Goal: Information Seeking & Learning: Understand process/instructions

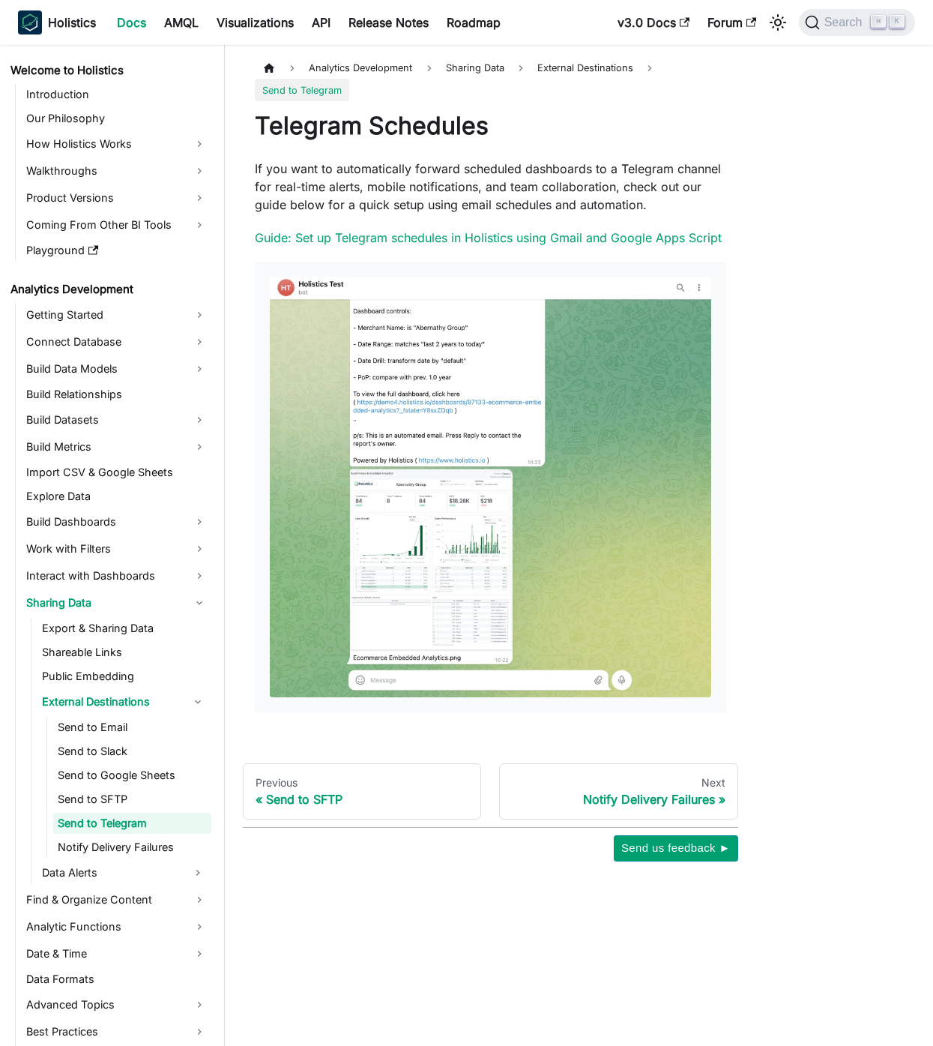
scroll to position [414, 0]
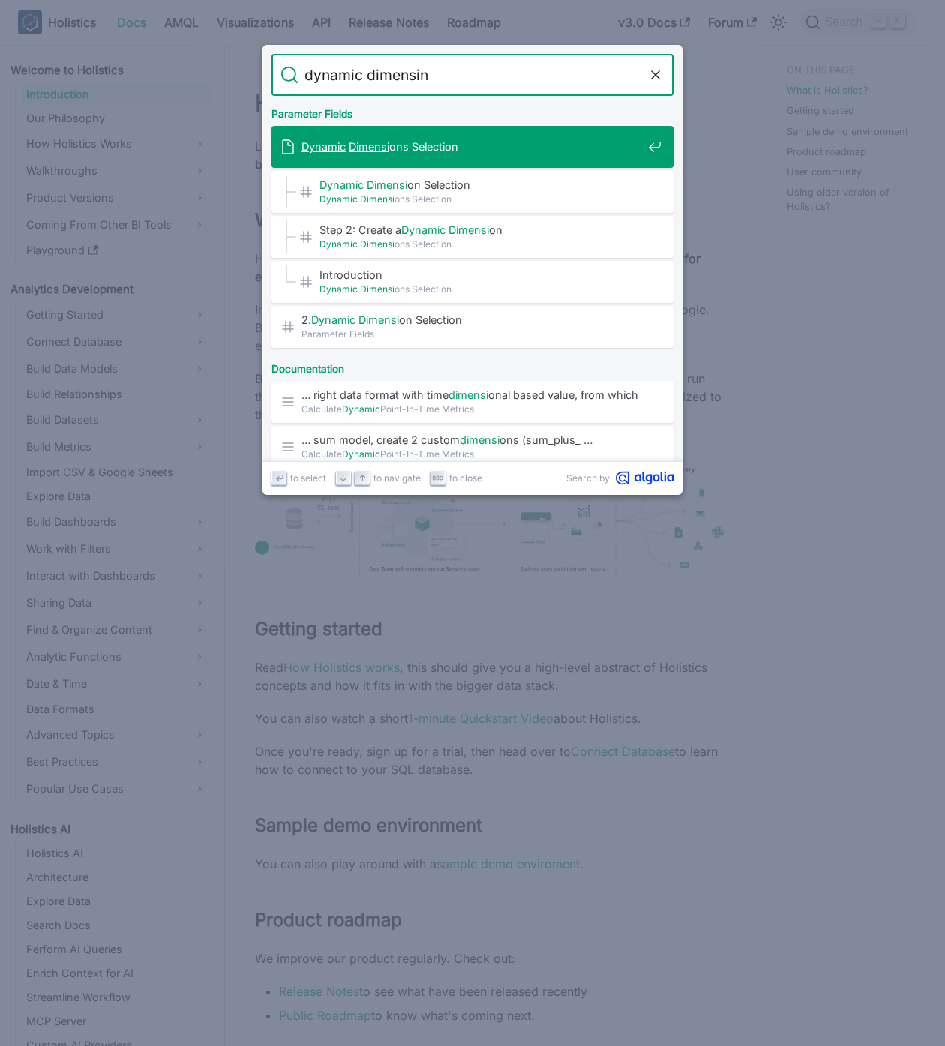
type input "dynamic dimensino"
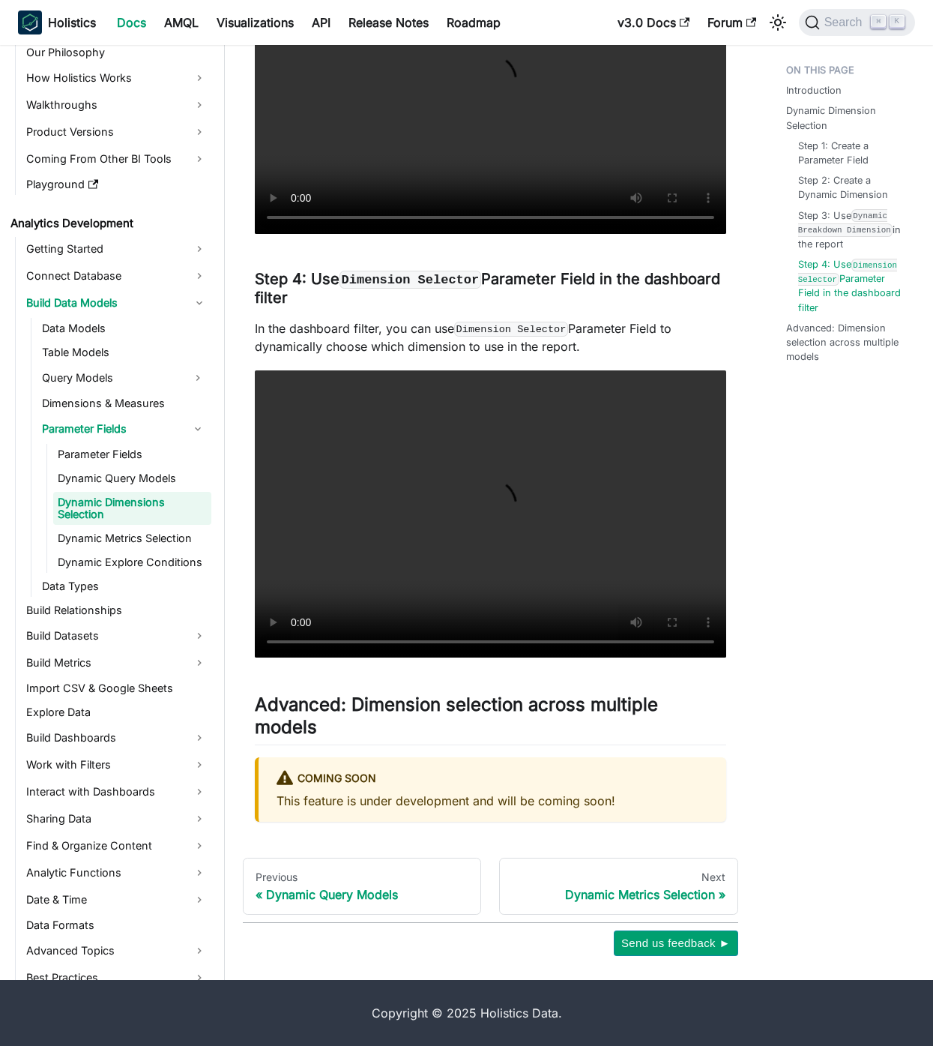
scroll to position [2775, 0]
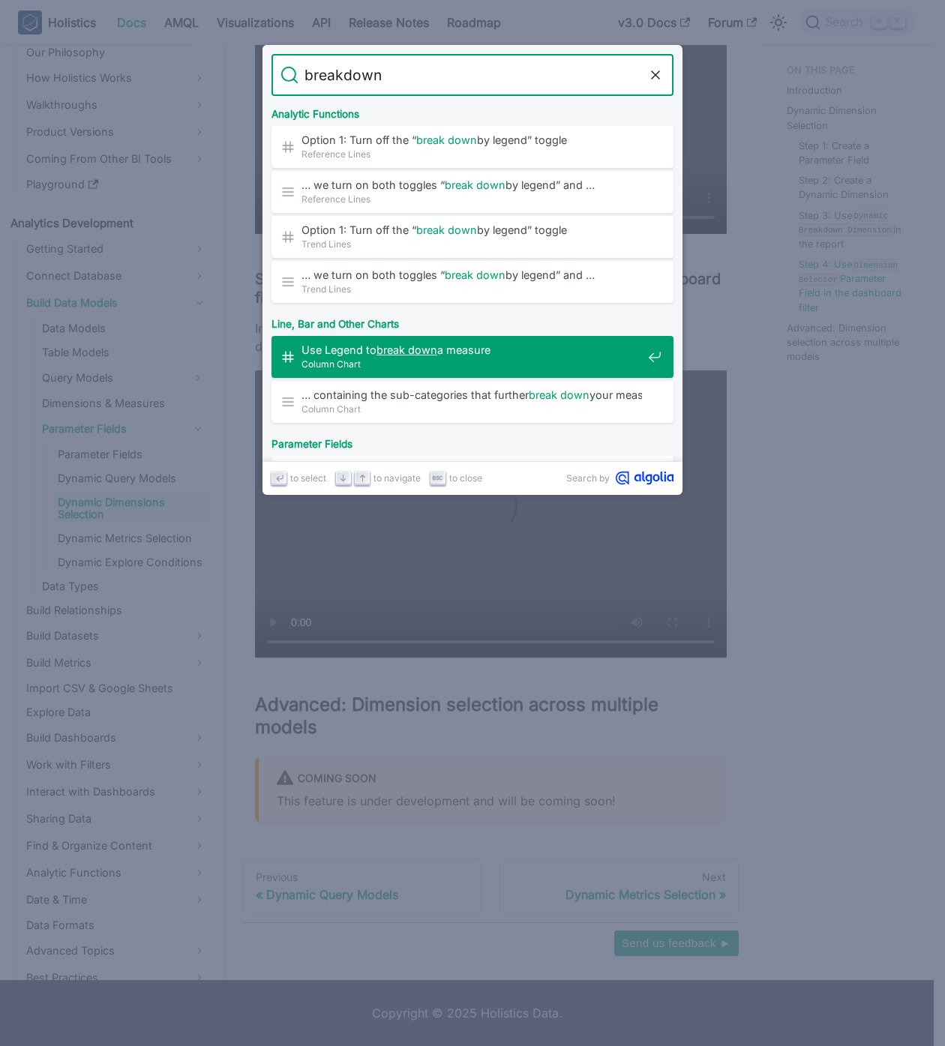
type input "breakdown"
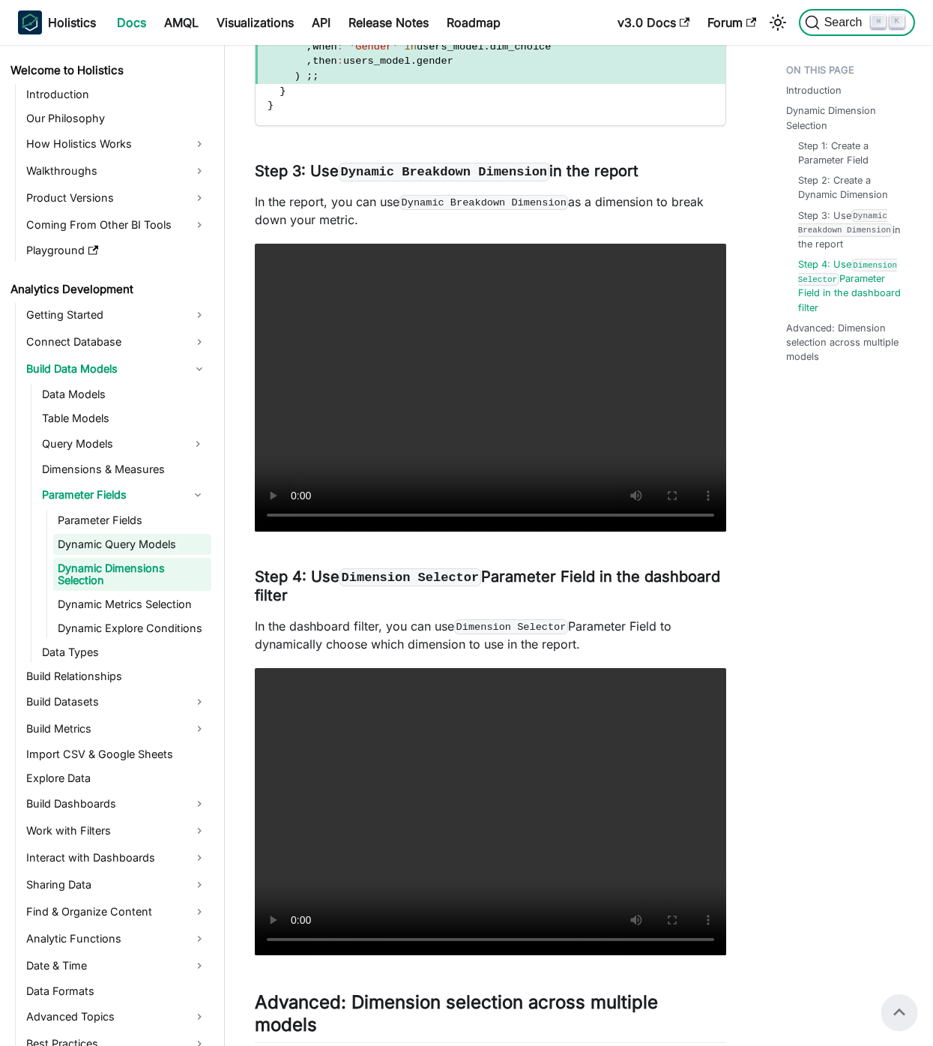
scroll to position [2415, 0]
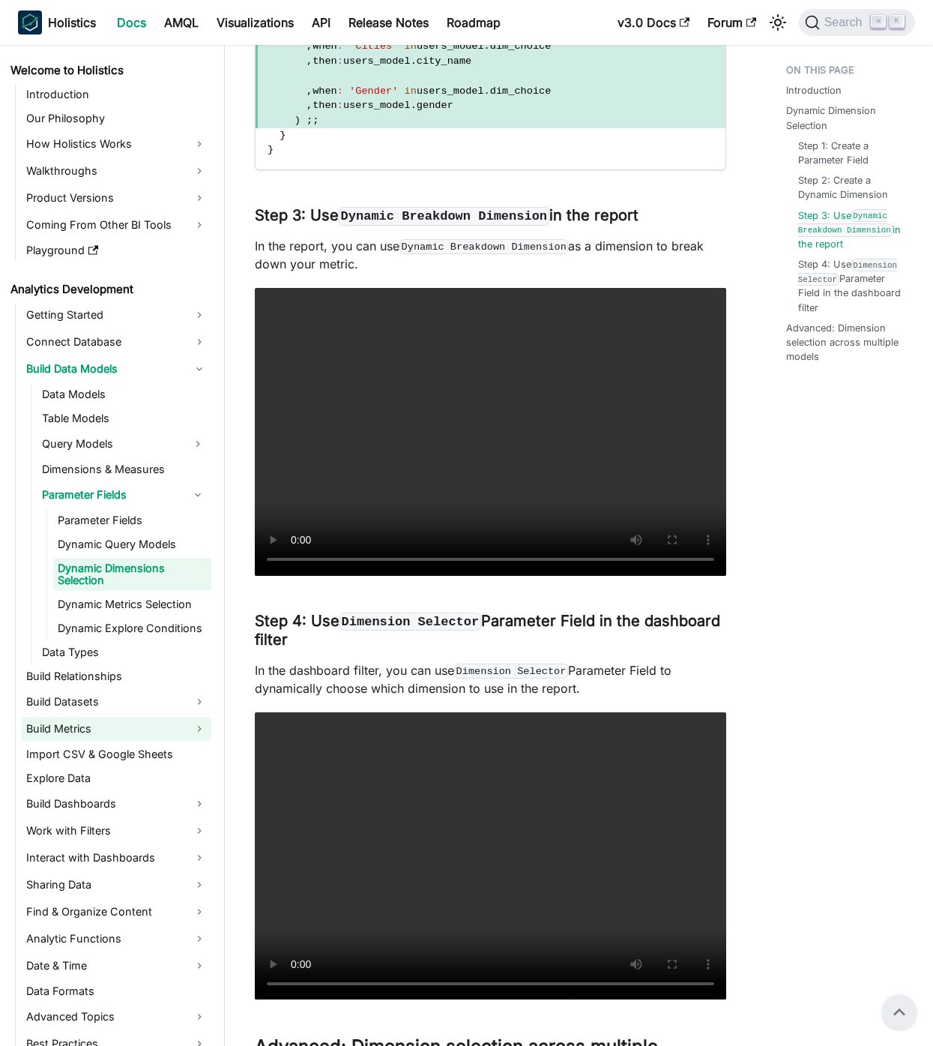
click at [198, 723] on link "Build Metrics" at bounding box center [117, 729] width 190 height 24
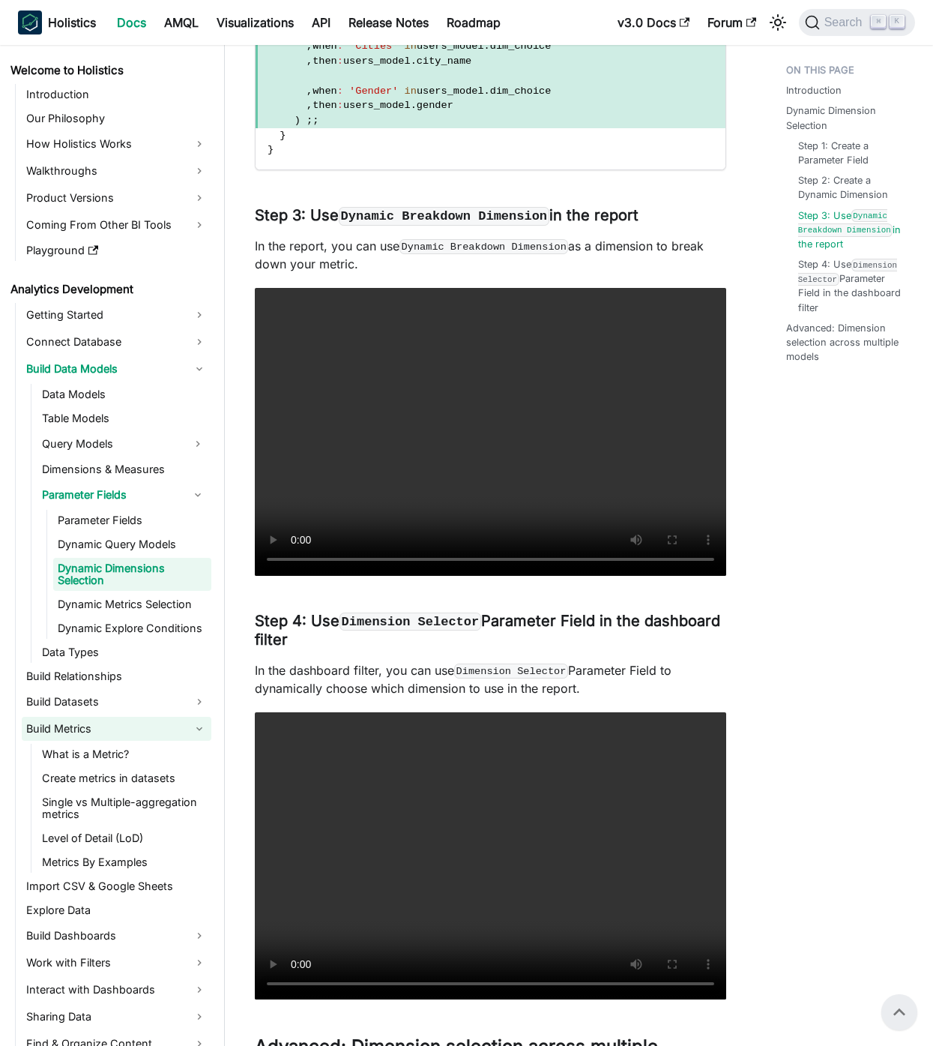
click at [198, 723] on link "Build Metrics" at bounding box center [117, 729] width 190 height 24
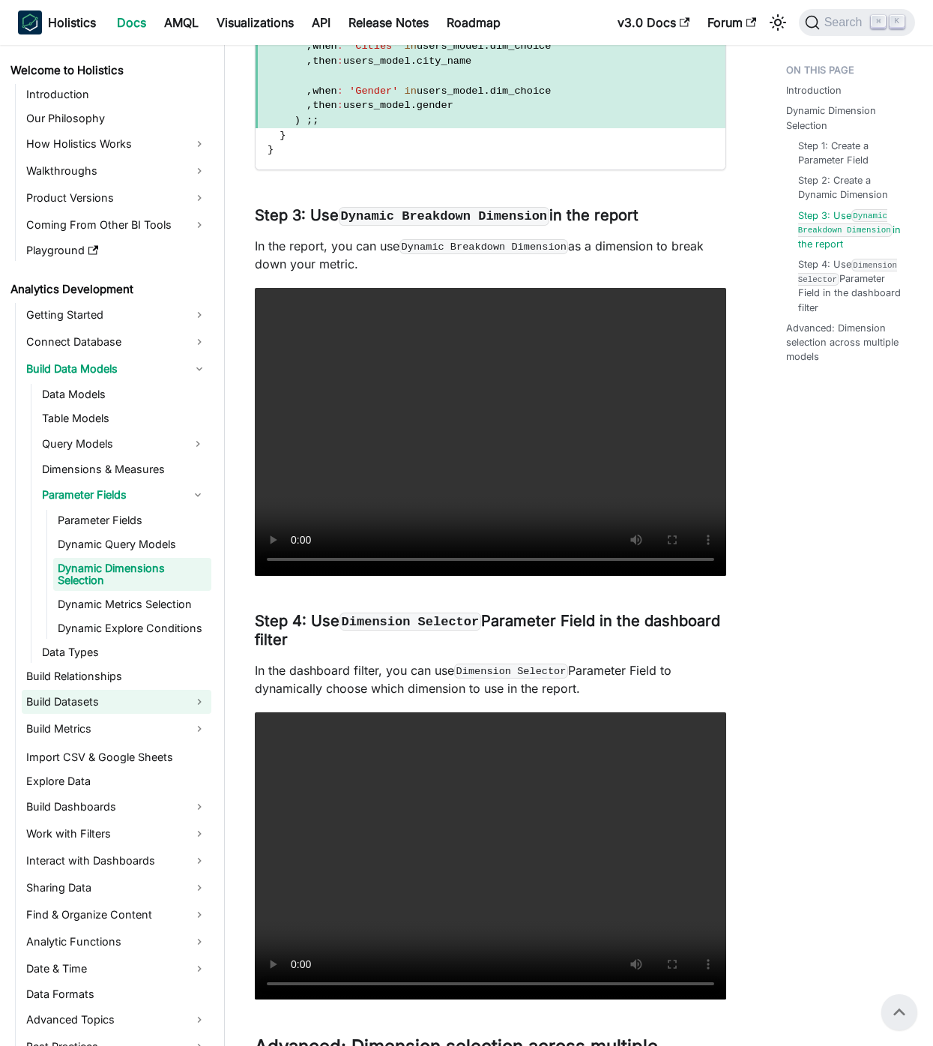
click at [203, 697] on link "Build Datasets" at bounding box center [117, 702] width 190 height 24
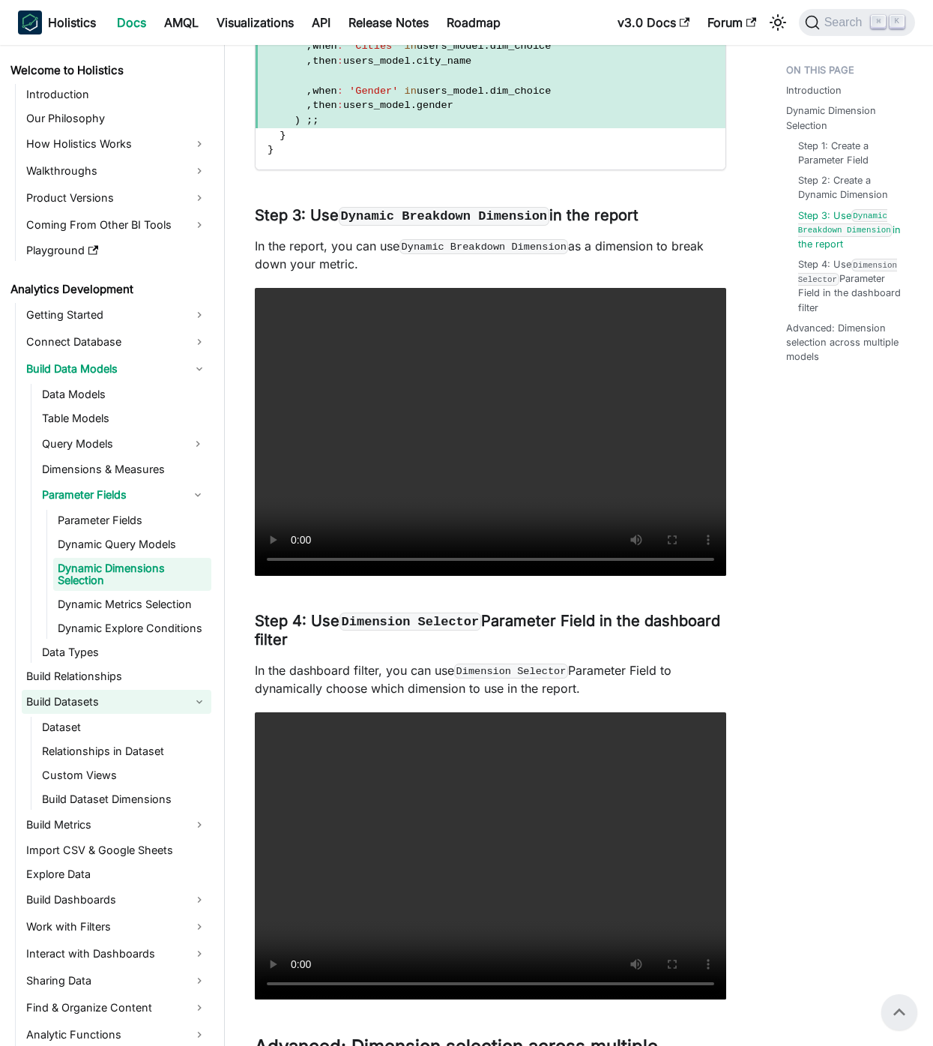
click at [203, 697] on link "Build Datasets" at bounding box center [117, 702] width 190 height 24
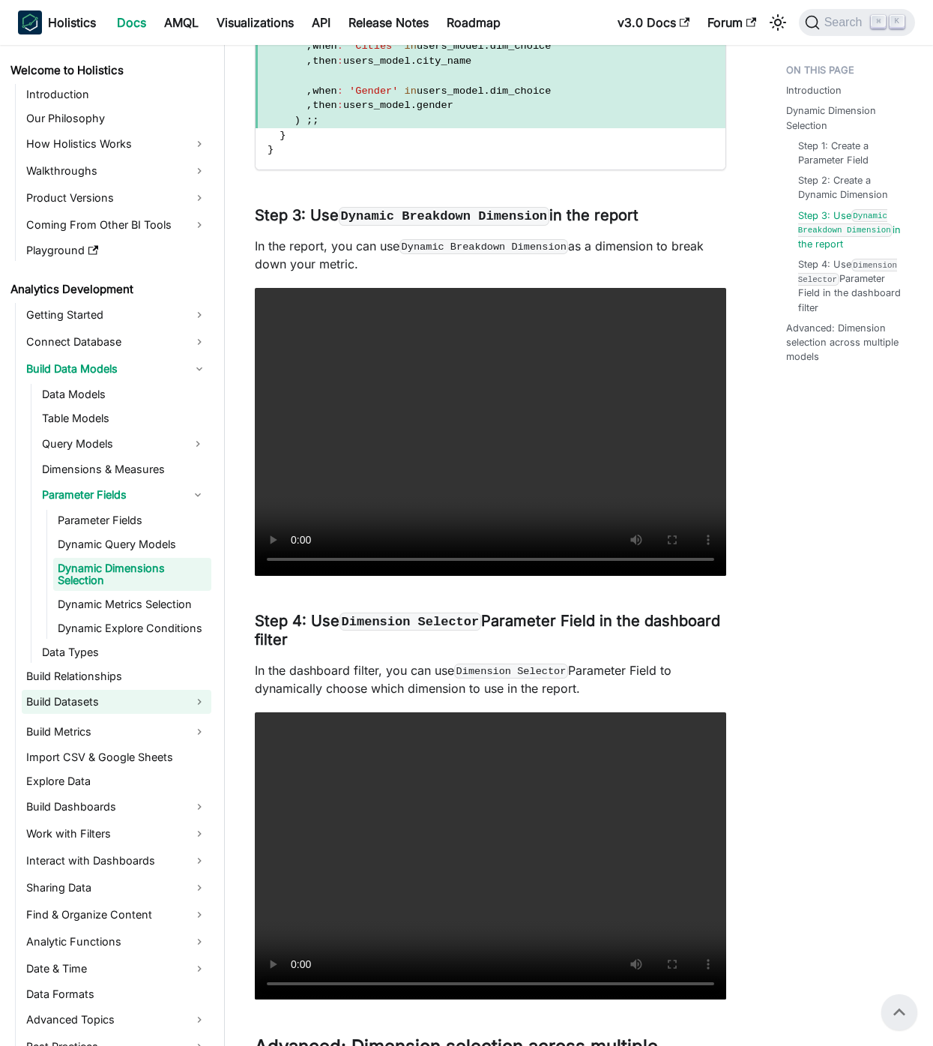
click at [203, 697] on link "Build Datasets" at bounding box center [117, 702] width 190 height 24
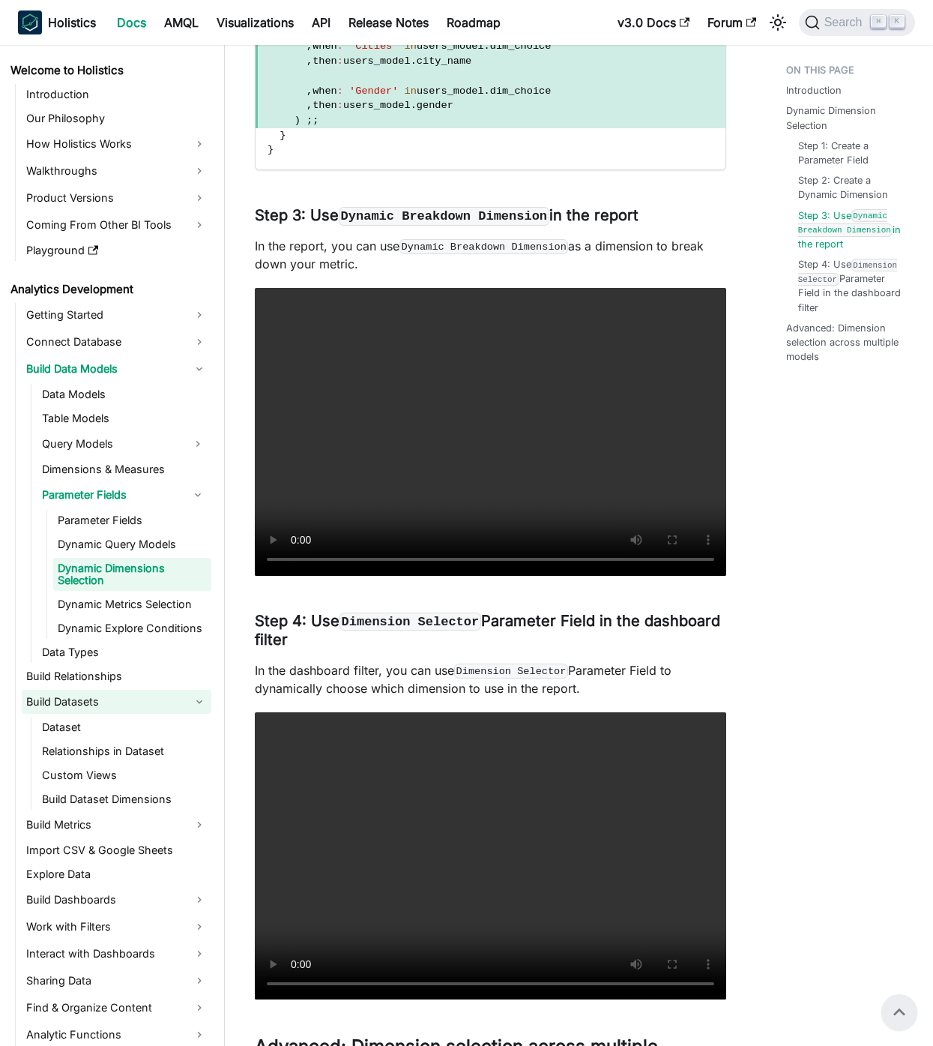
click at [203, 697] on link "Build Datasets" at bounding box center [117, 702] width 190 height 24
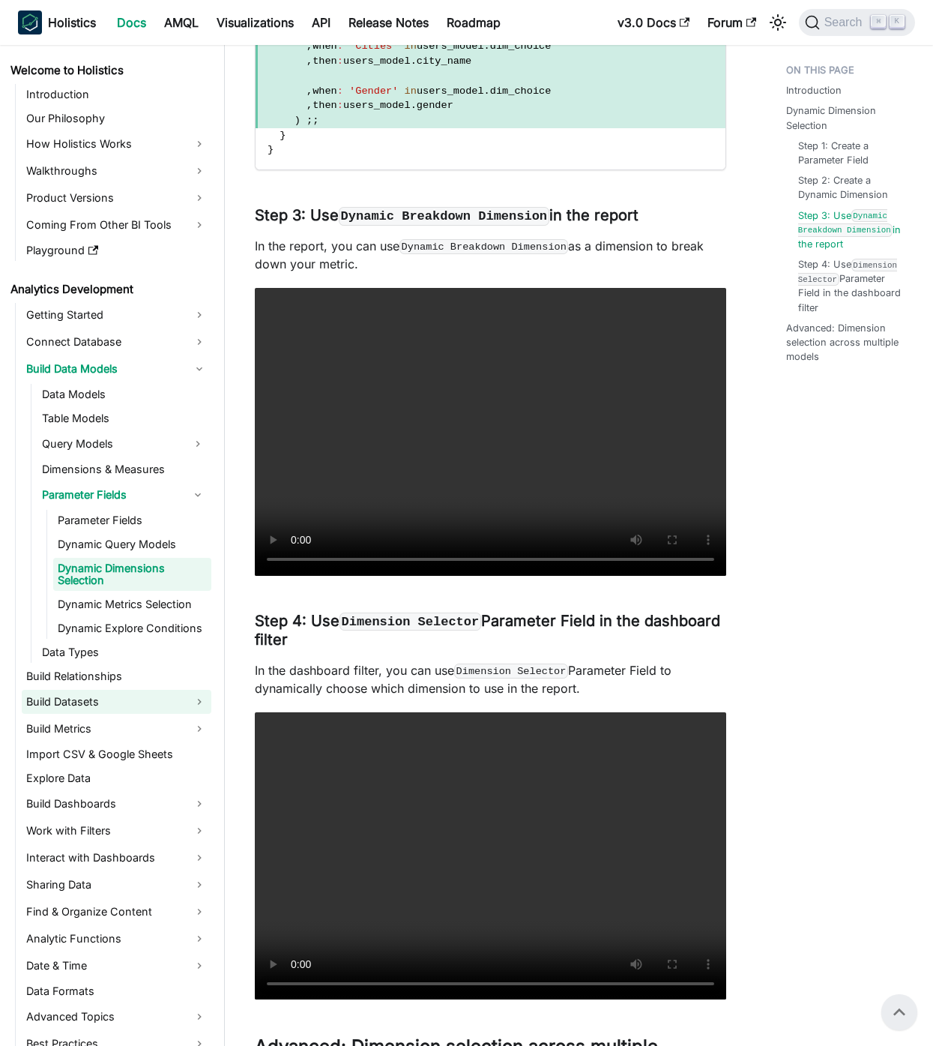
click at [203, 697] on link "Build Datasets" at bounding box center [117, 702] width 190 height 24
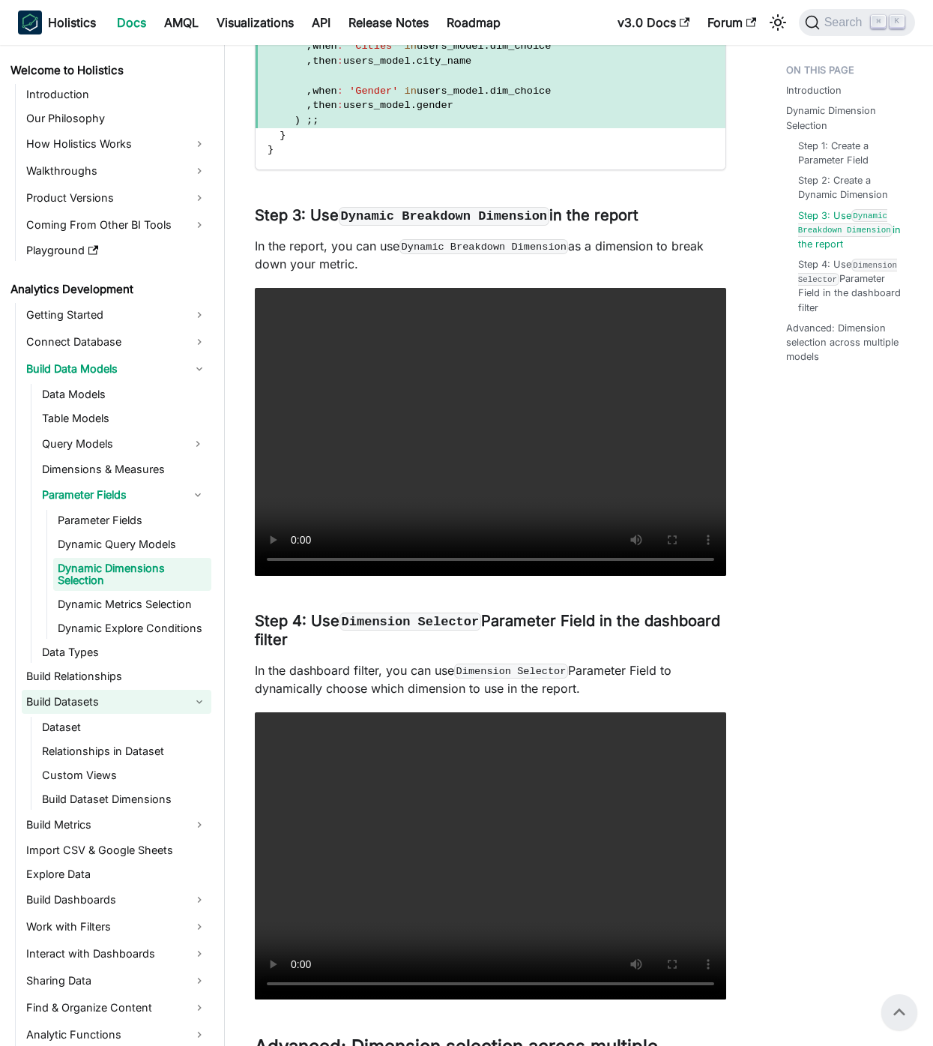
click at [198, 696] on link "Build Datasets" at bounding box center [117, 702] width 190 height 24
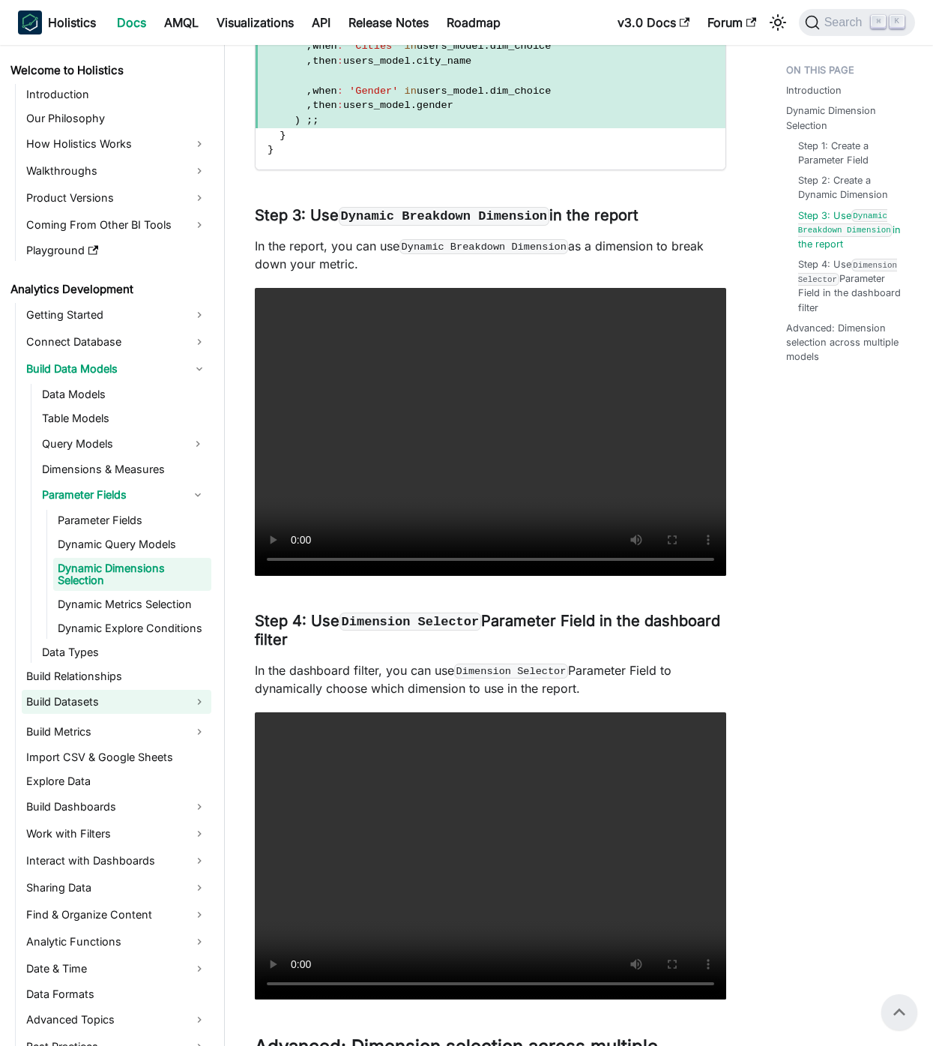
click at [198, 696] on link "Build Datasets" at bounding box center [117, 702] width 190 height 24
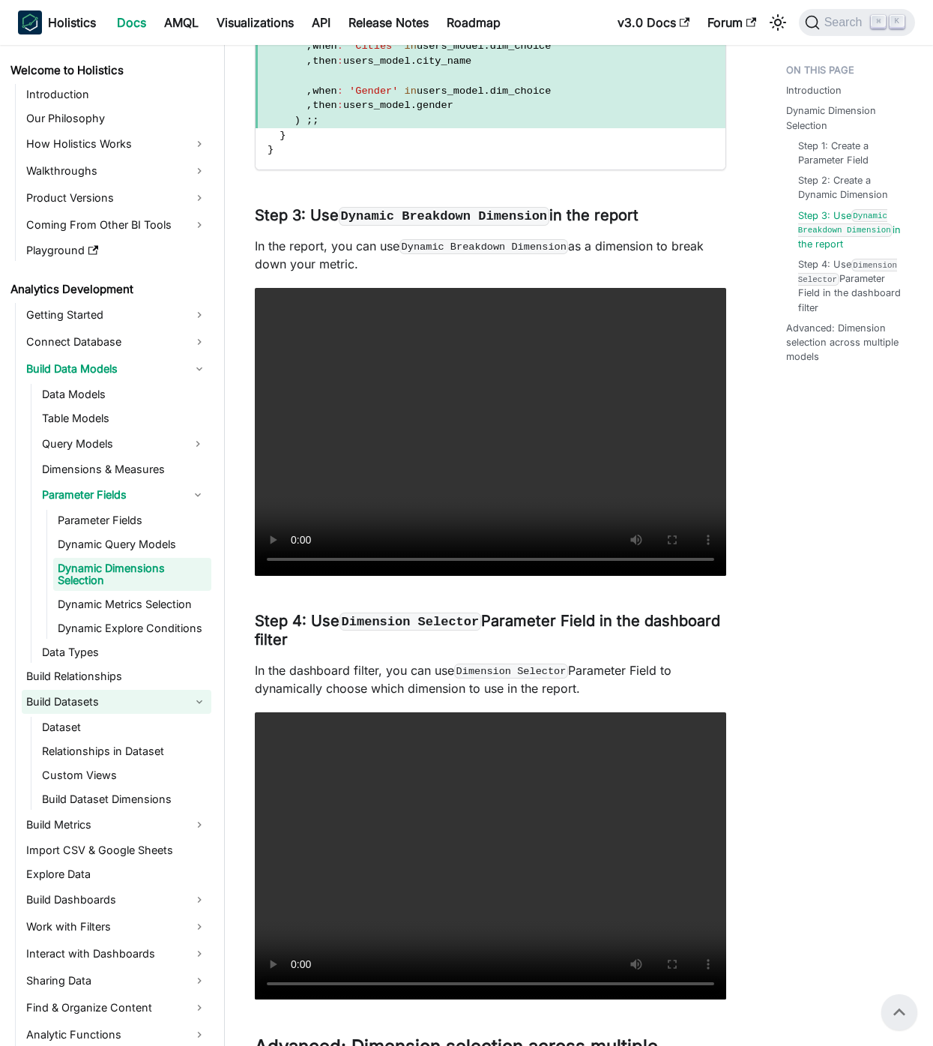
click at [198, 696] on link "Build Datasets" at bounding box center [117, 702] width 190 height 24
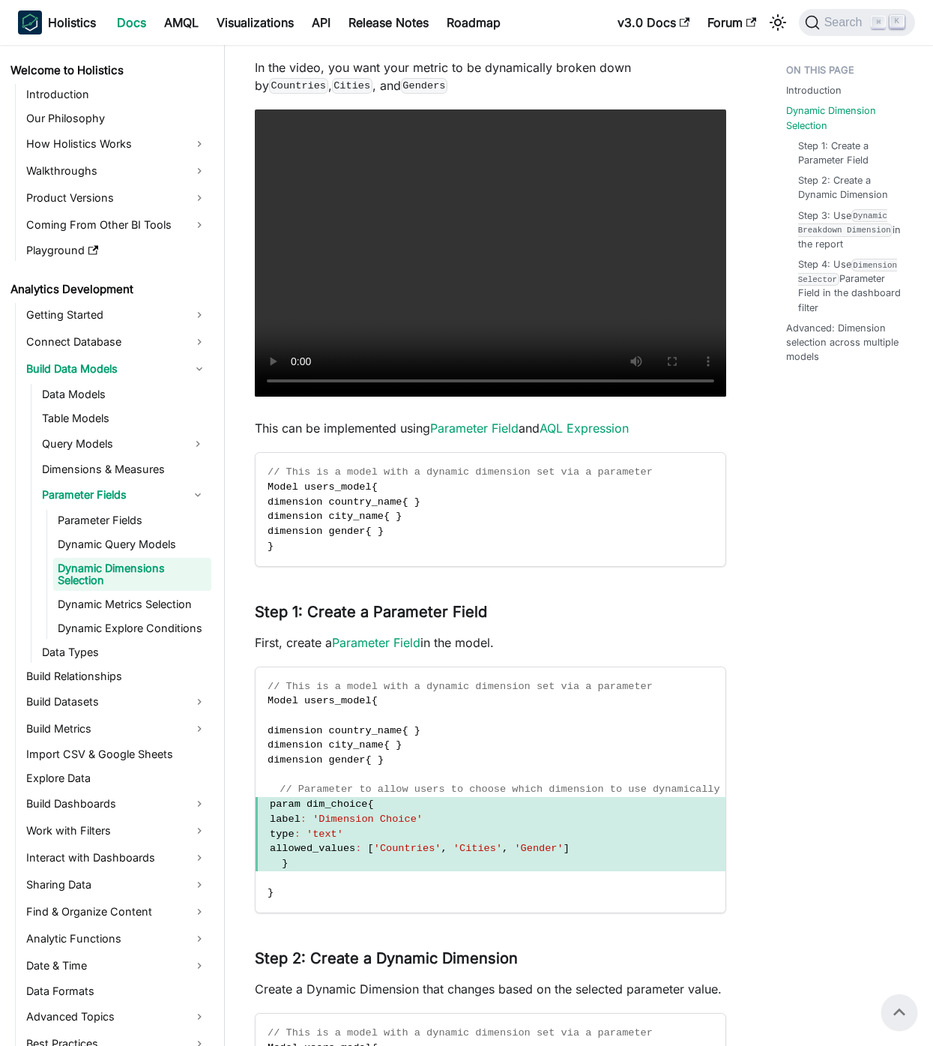
scroll to position [881, 0]
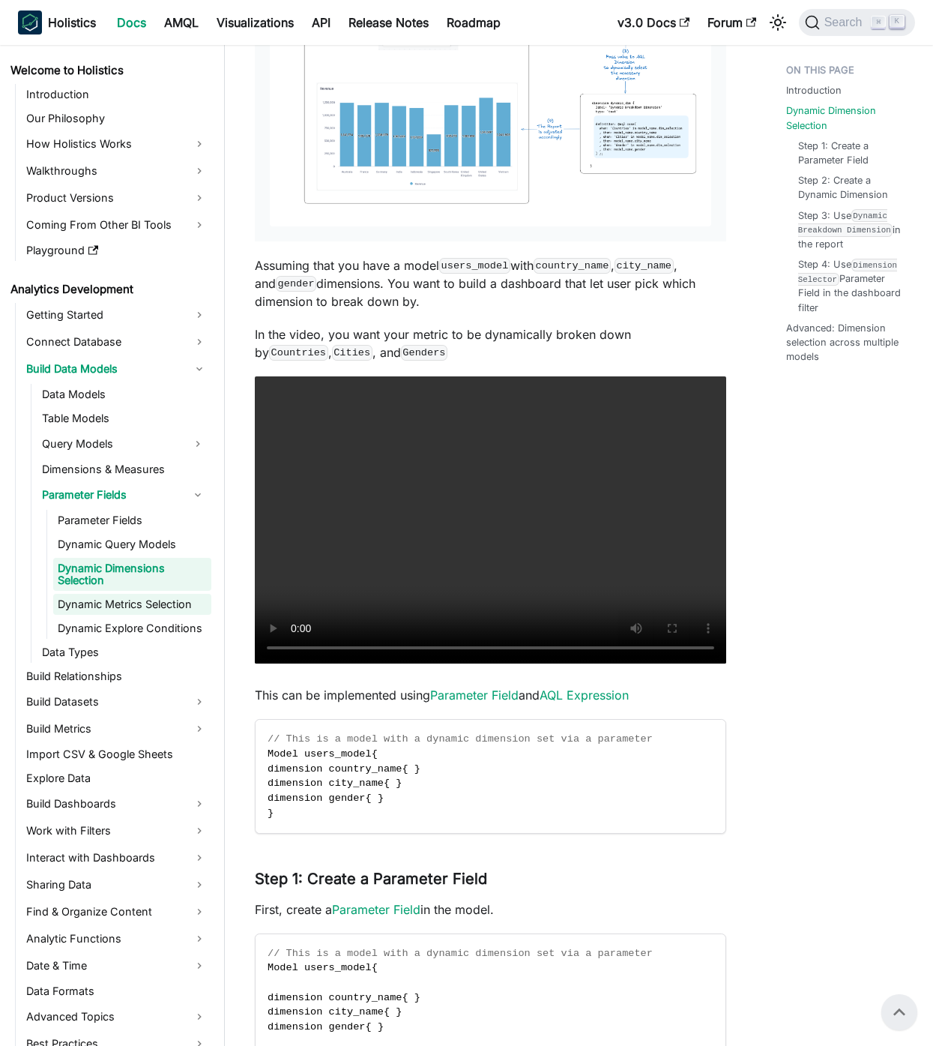
click at [156, 600] on link "Dynamic Metrics Selection" at bounding box center [132, 604] width 158 height 21
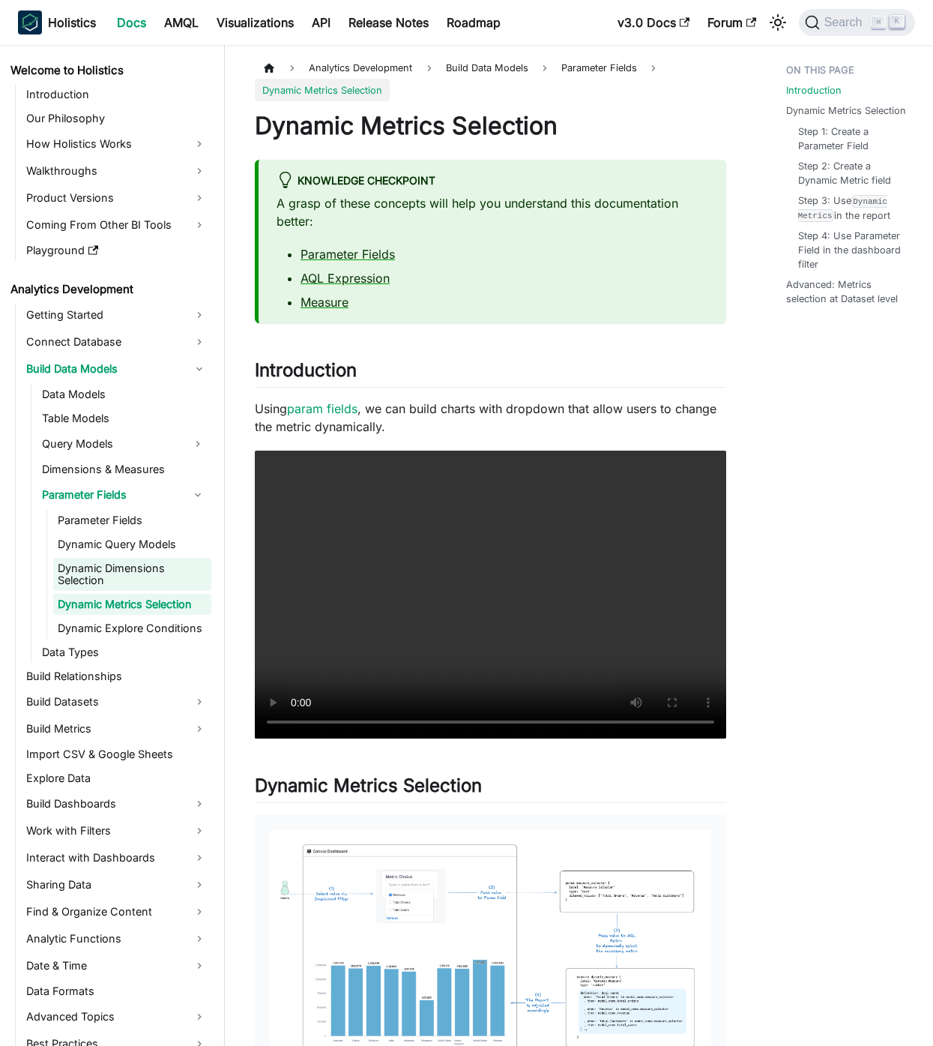
click at [162, 570] on link "Dynamic Dimensions Selection" at bounding box center [132, 574] width 158 height 33
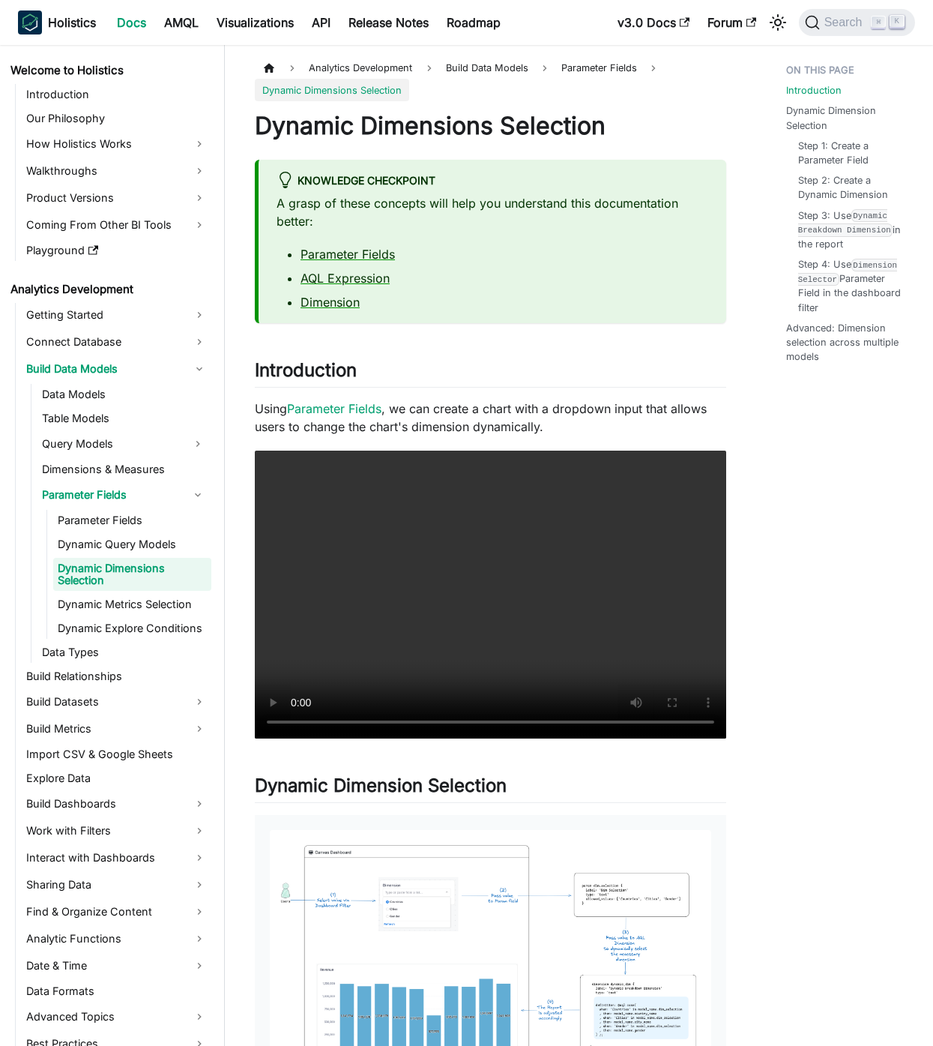
click at [556, 250] on li "Parameter Fields" at bounding box center [505, 254] width 408 height 18
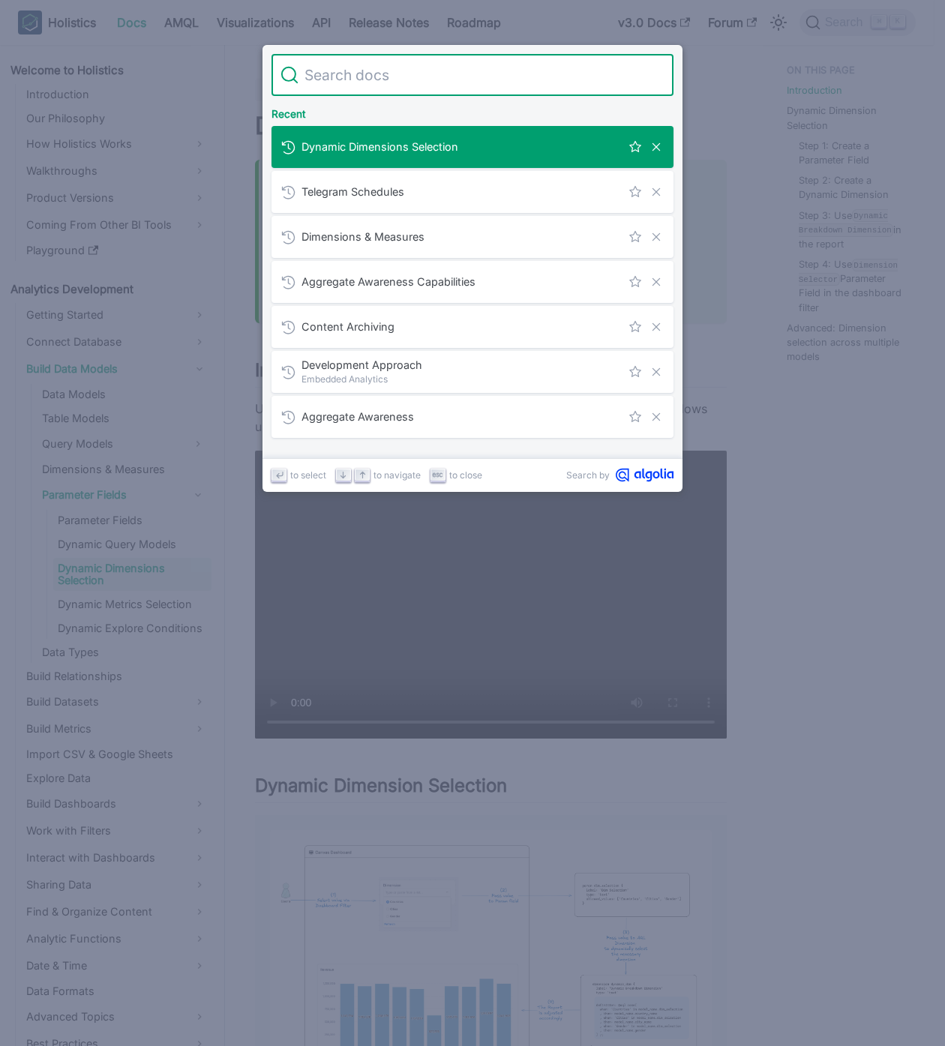
type input "c"
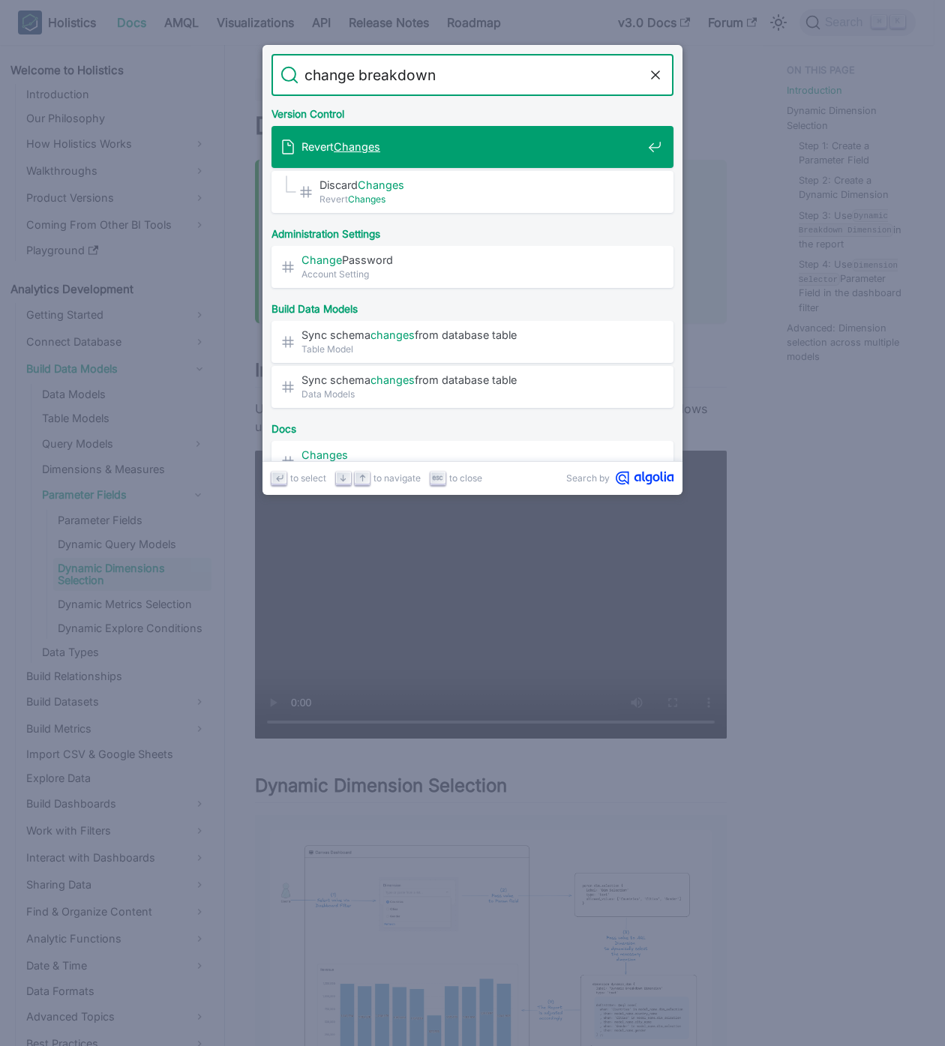
type input "change breakdown"
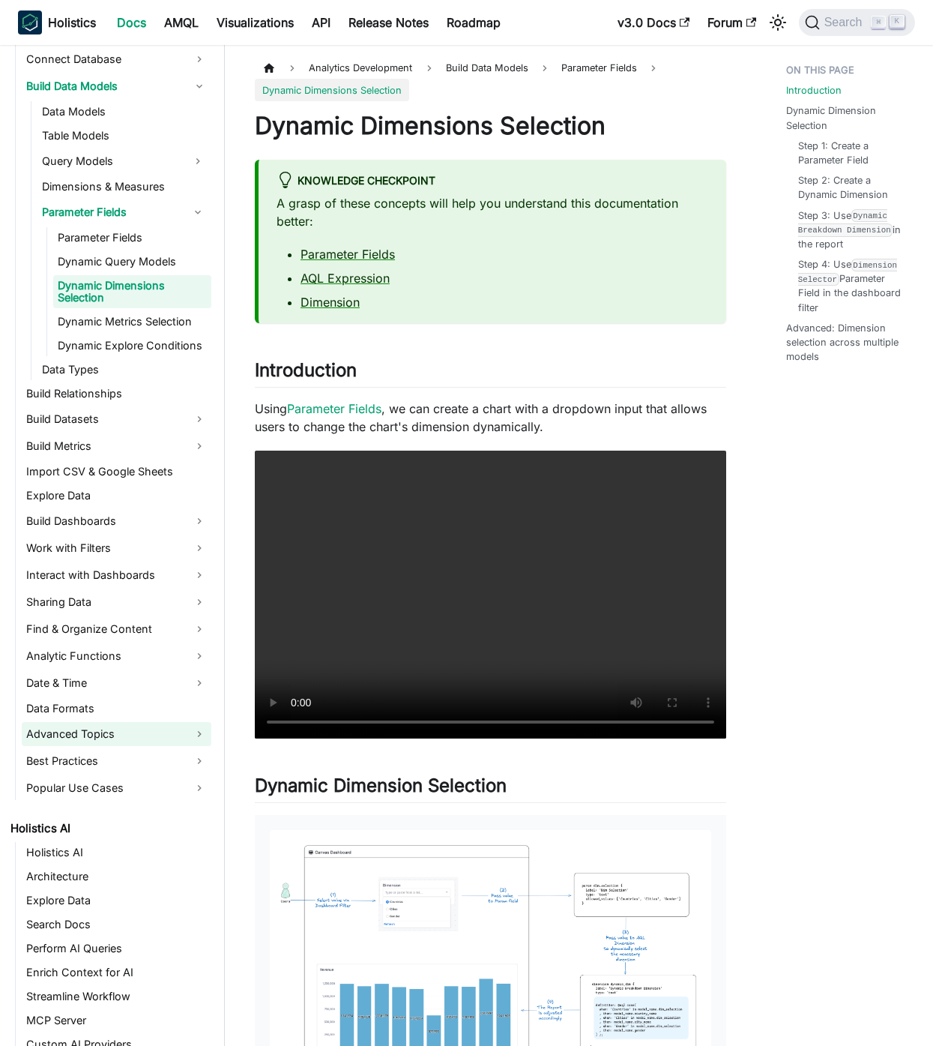
scroll to position [363, 0]
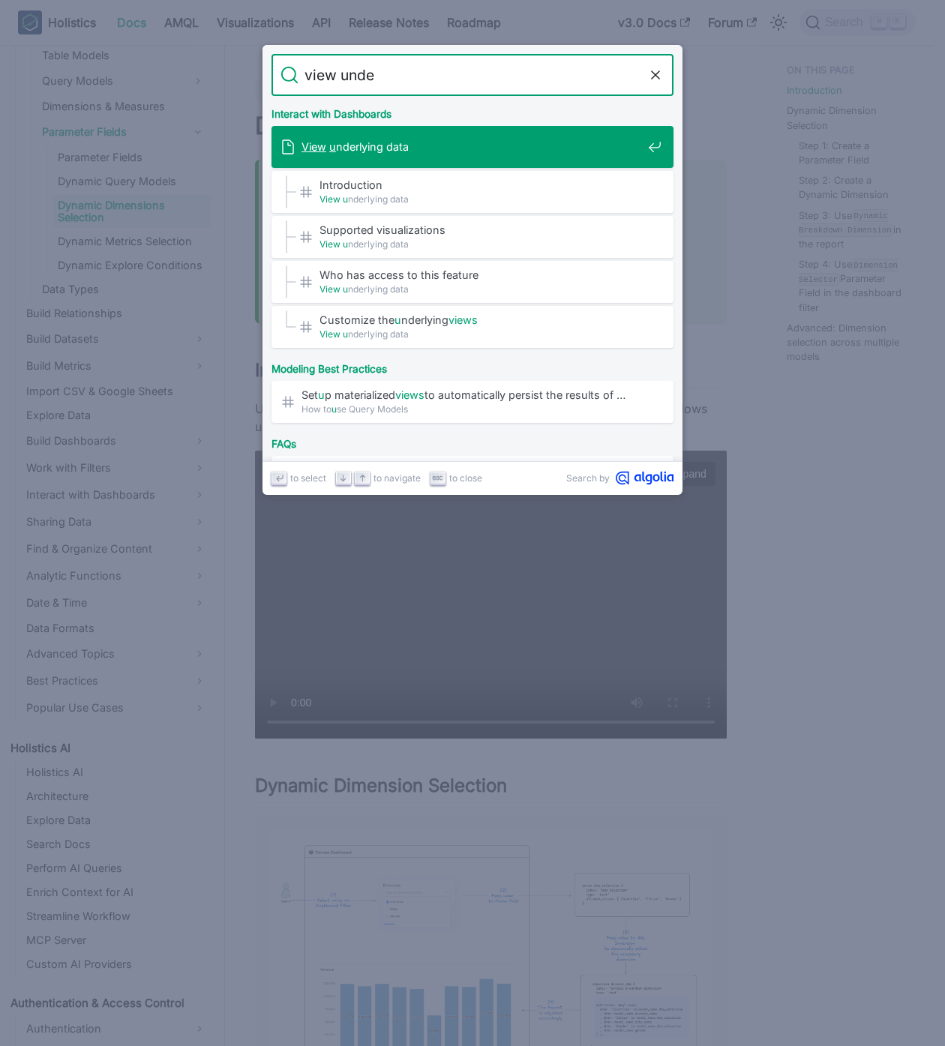
type input "view under"
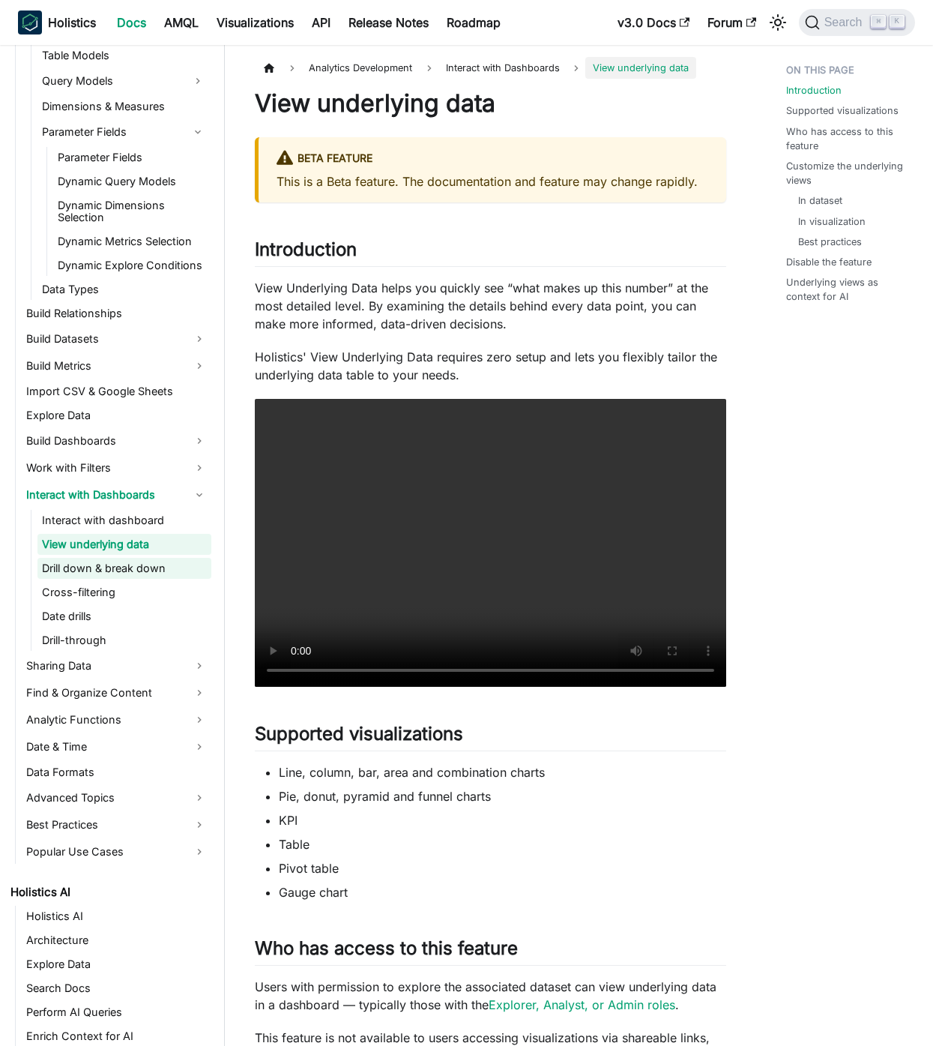
click at [125, 565] on link "Drill down & break down" at bounding box center [124, 568] width 174 height 21
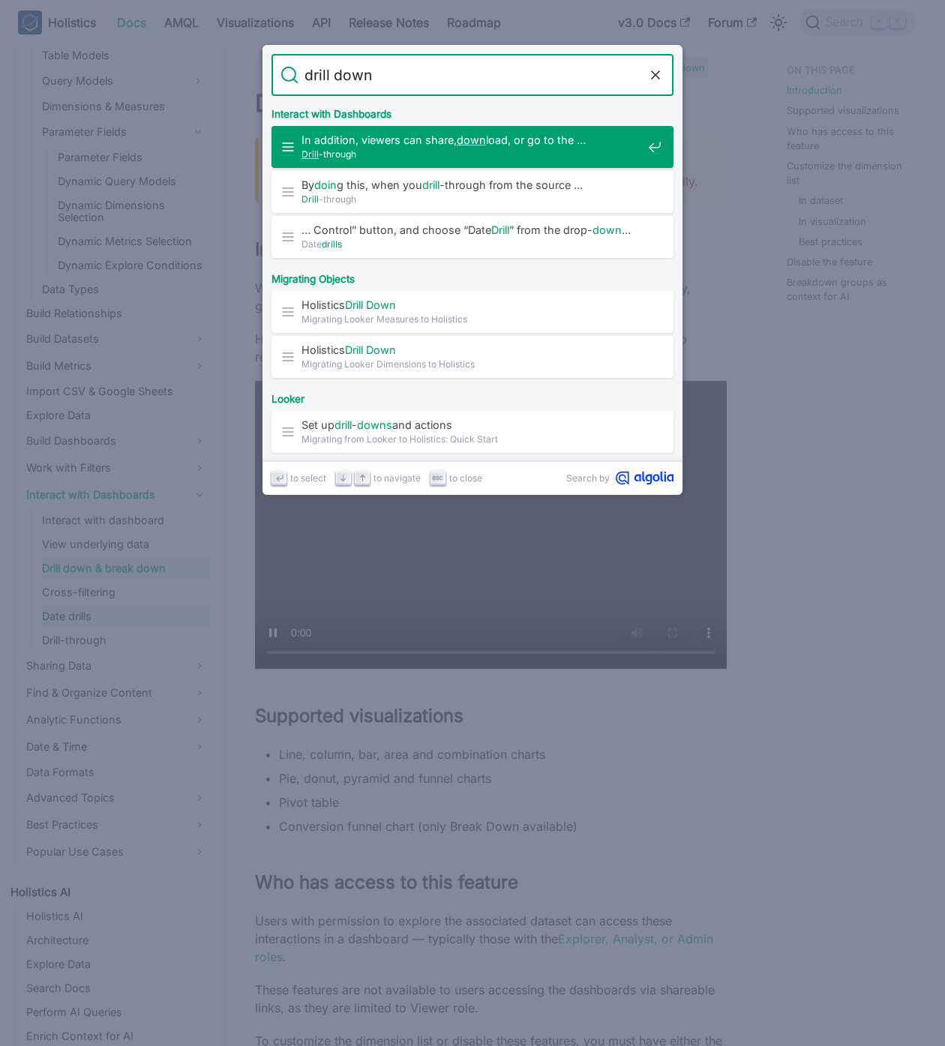
type input "drill down"
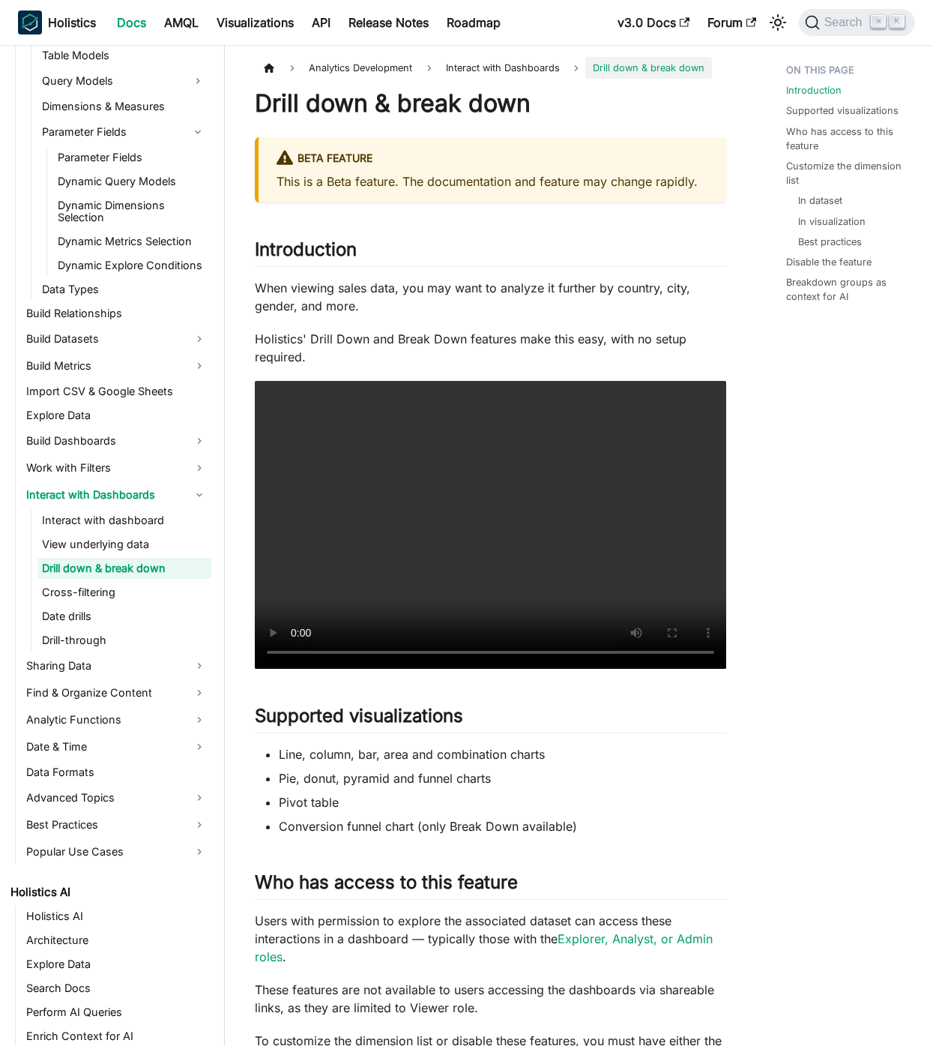
click at [160, 560] on link "Drill down & break down" at bounding box center [124, 568] width 174 height 21
click at [186, 544] on link "View underlying data" at bounding box center [124, 544] width 174 height 21
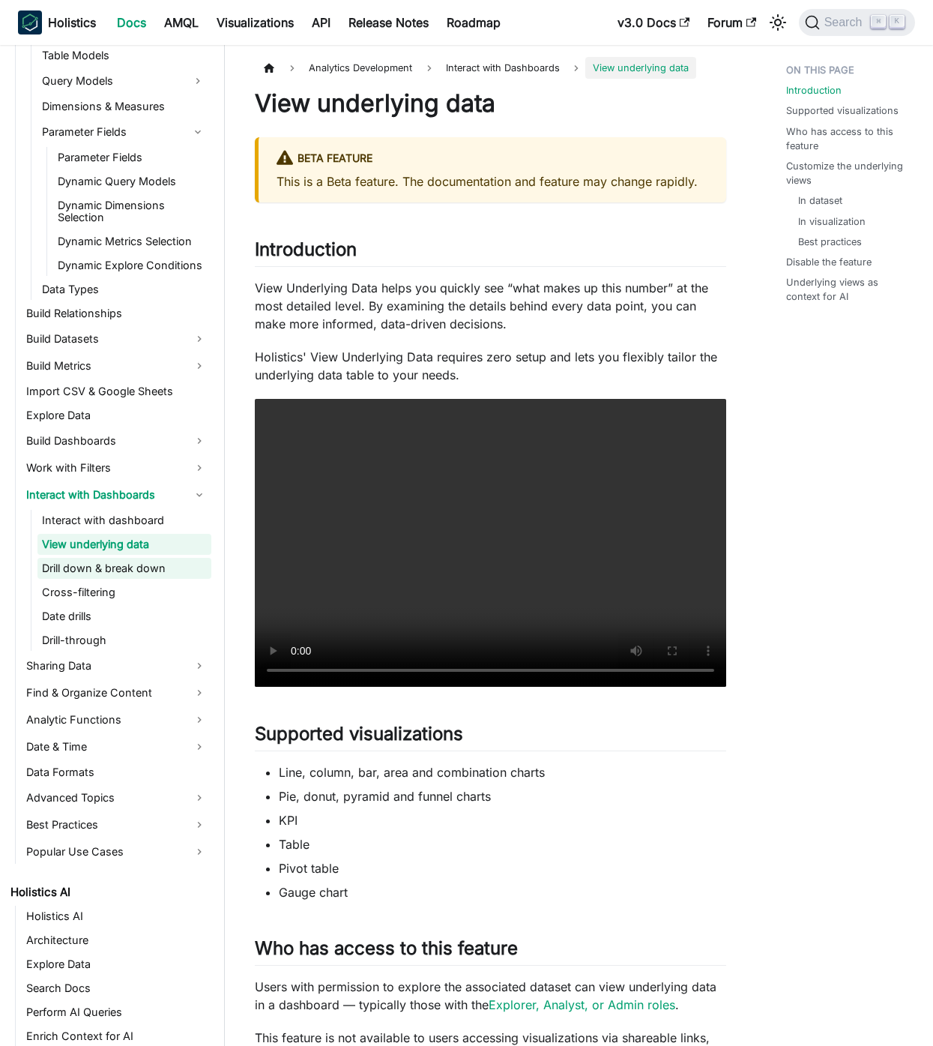
click at [177, 565] on link "Drill down & break down" at bounding box center [124, 568] width 174 height 21
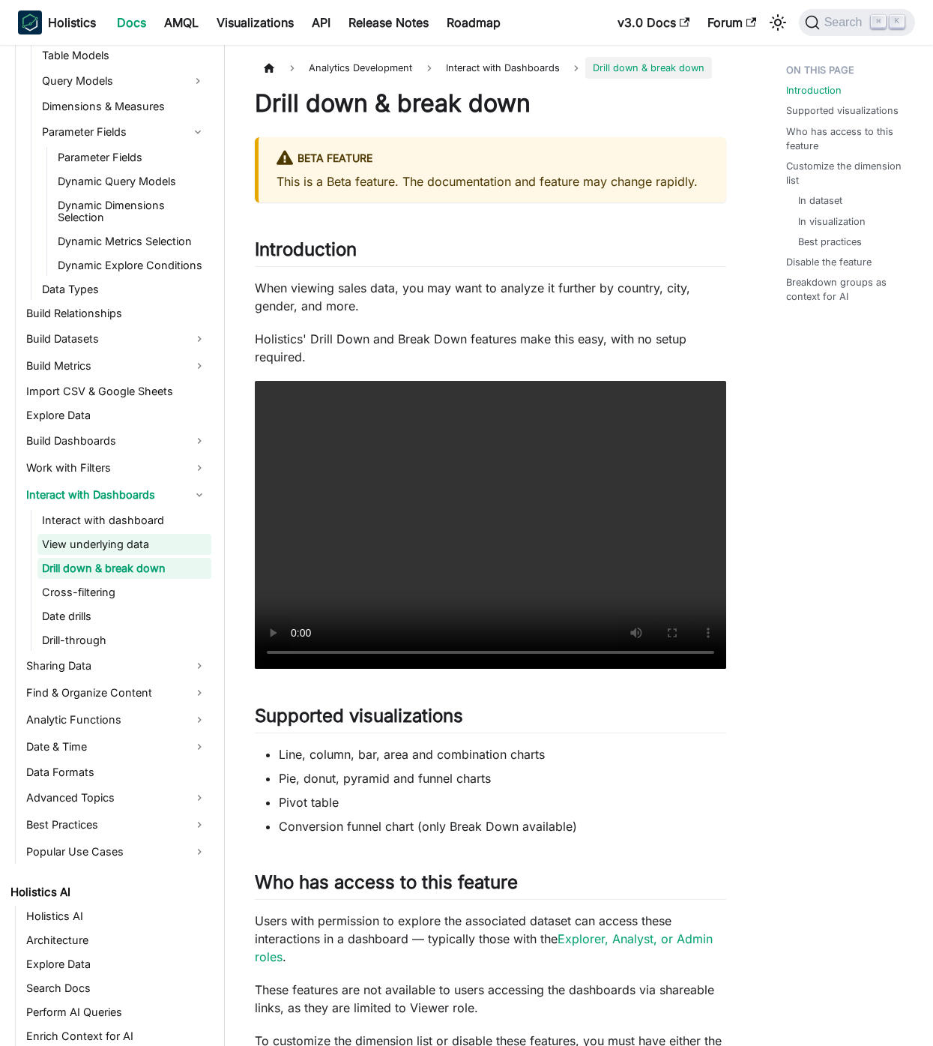
click at [162, 547] on link "View underlying data" at bounding box center [124, 544] width 174 height 21
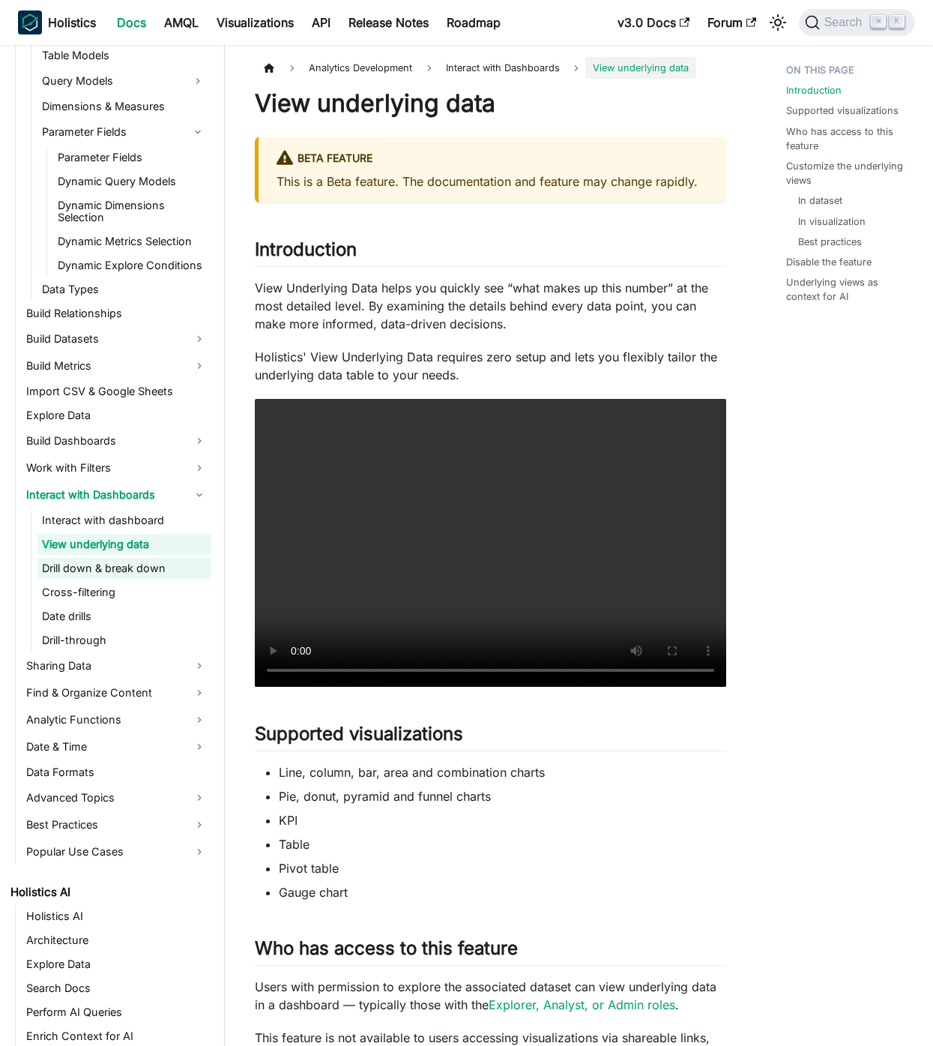
click at [162, 547] on link "View underlying data" at bounding box center [124, 544] width 174 height 21
click at [169, 578] on link "Drill down & break down" at bounding box center [124, 568] width 174 height 21
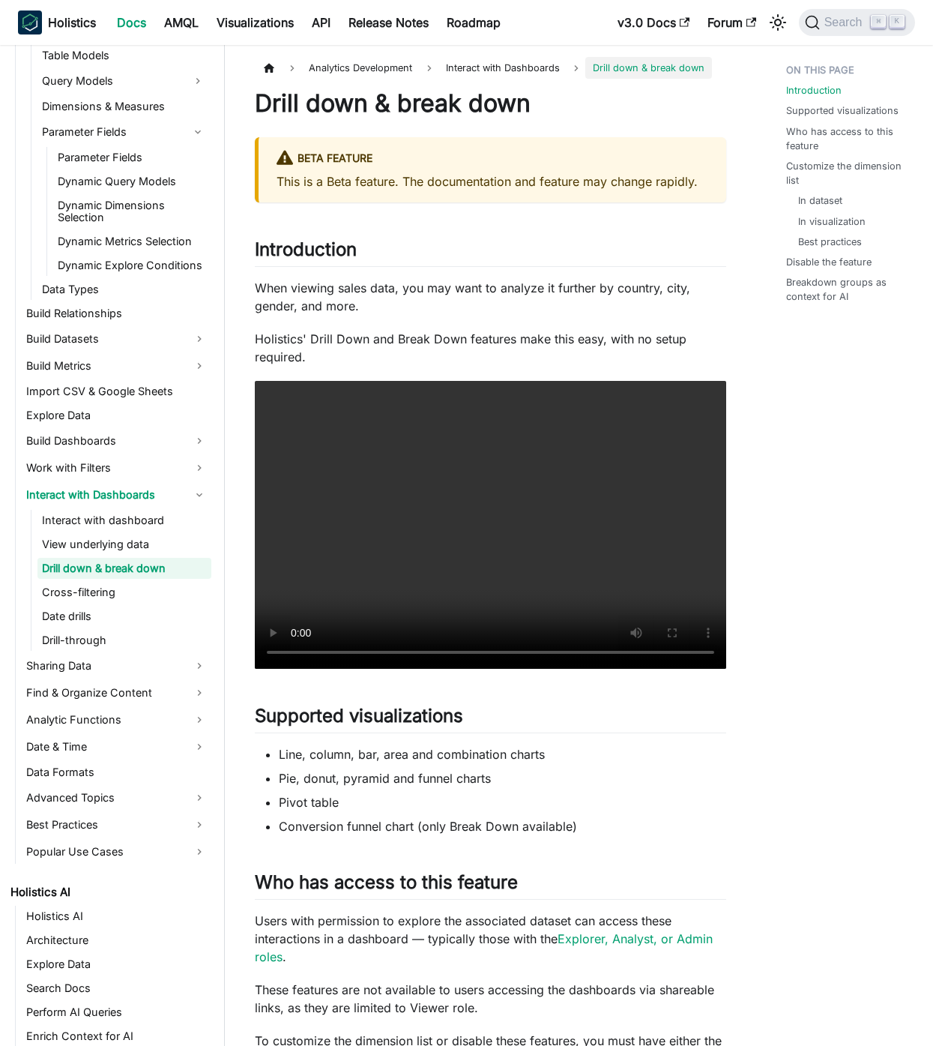
click at [557, 302] on p "When viewing sales data, you may want to analyze it further by country, city, g…" at bounding box center [491, 297] width 472 height 36
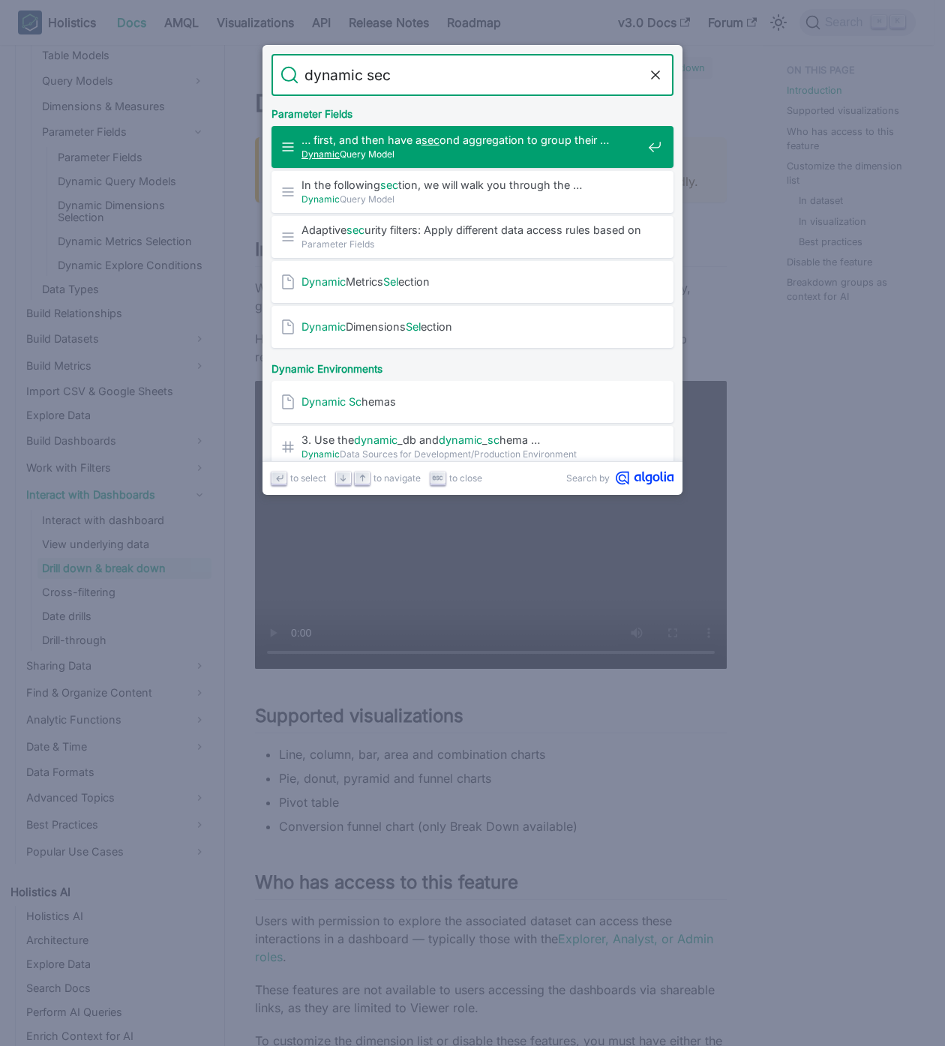
type input "dynamic sece"
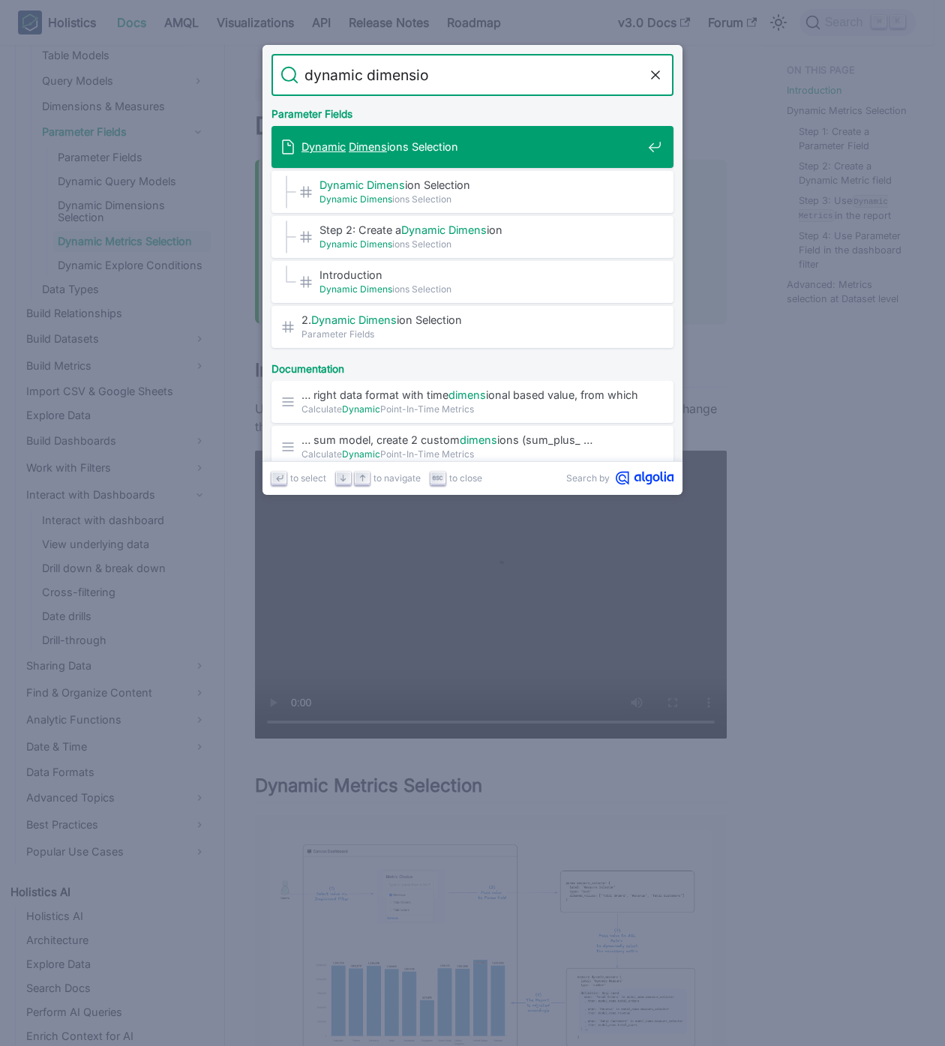
type input "dynamic dimension"
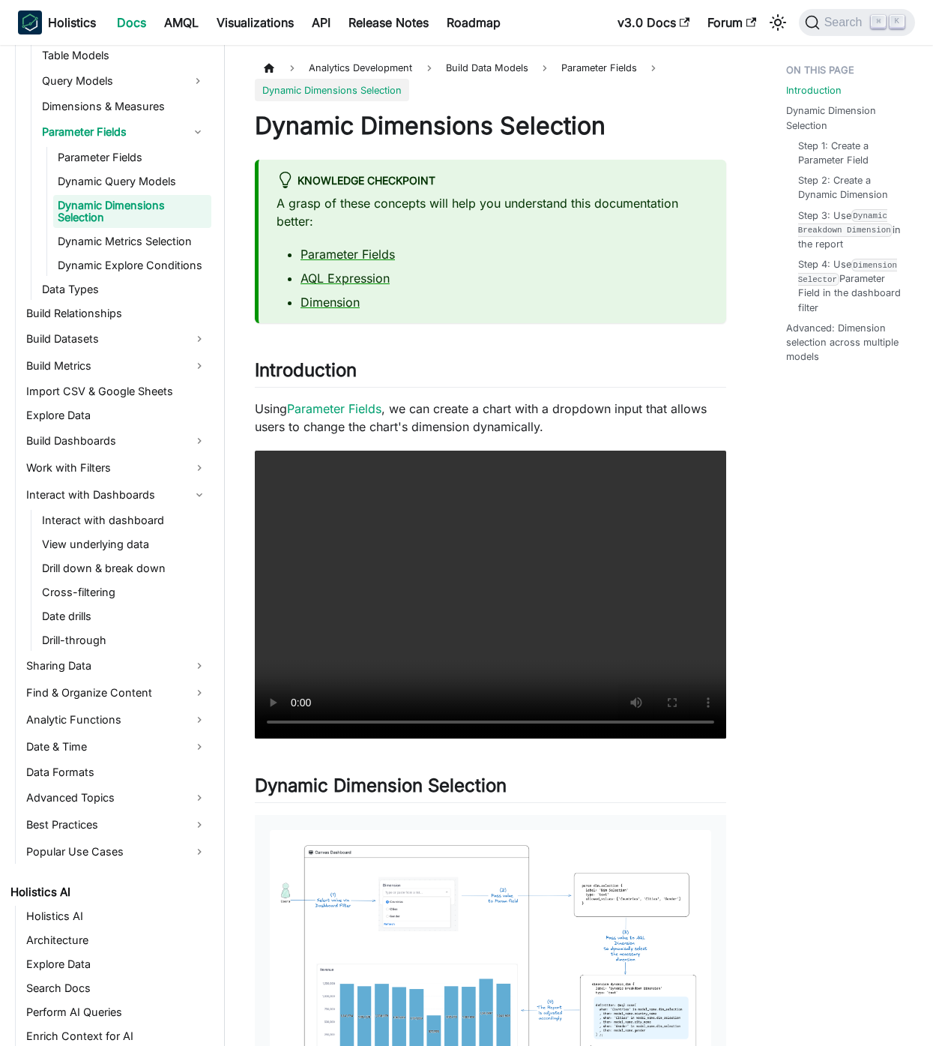
click at [670, 412] on p "Using Parameter Fields , we can create a chart with a dropdown input that allow…" at bounding box center [491, 418] width 472 height 36
click at [585, 264] on ul "Parameter Fields AQL Expression Dimension" at bounding box center [493, 278] width 432 height 66
click at [661, 406] on p "Using Parameter Fields , we can create a chart with a dropdown input that allow…" at bounding box center [491, 418] width 472 height 36
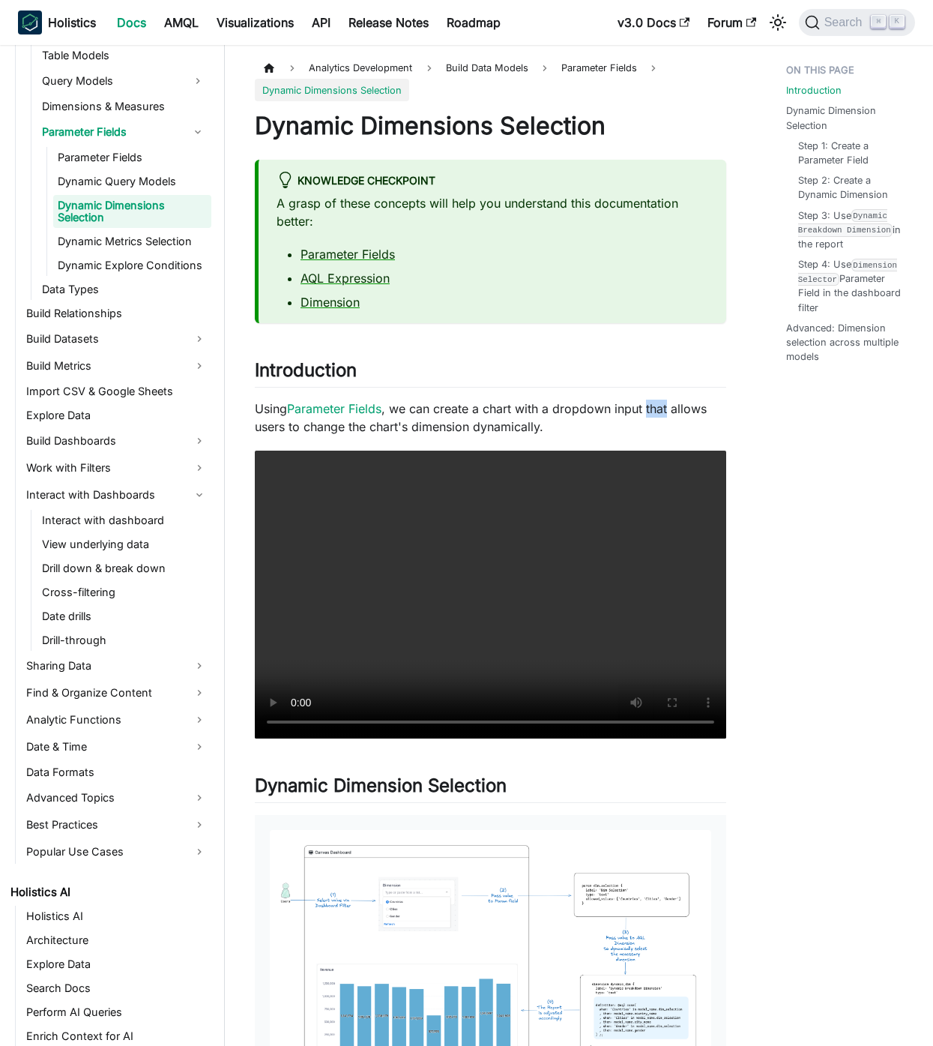
click at [661, 406] on p "Using Parameter Fields , we can create a chart with a dropdown input that allow…" at bounding box center [491, 418] width 472 height 36
click at [640, 296] on li "Dimension" at bounding box center [505, 302] width 408 height 18
click at [646, 300] on li "Dimension" at bounding box center [505, 302] width 408 height 18
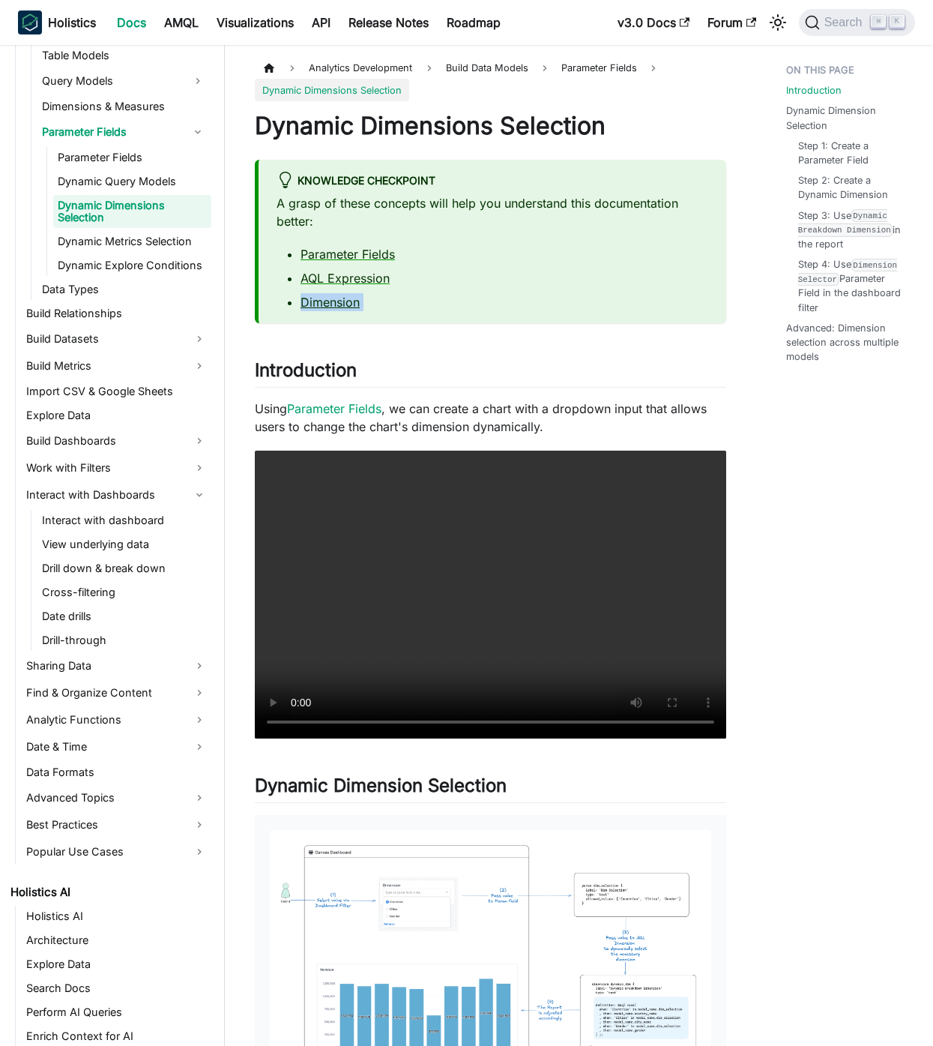
click at [646, 300] on li "Dimension" at bounding box center [505, 302] width 408 height 18
click at [584, 264] on ul "Parameter Fields AQL Expression Dimension" at bounding box center [493, 278] width 432 height 66
click at [590, 214] on p "A grasp of these concepts will help you understand this documentation better:" at bounding box center [493, 212] width 432 height 36
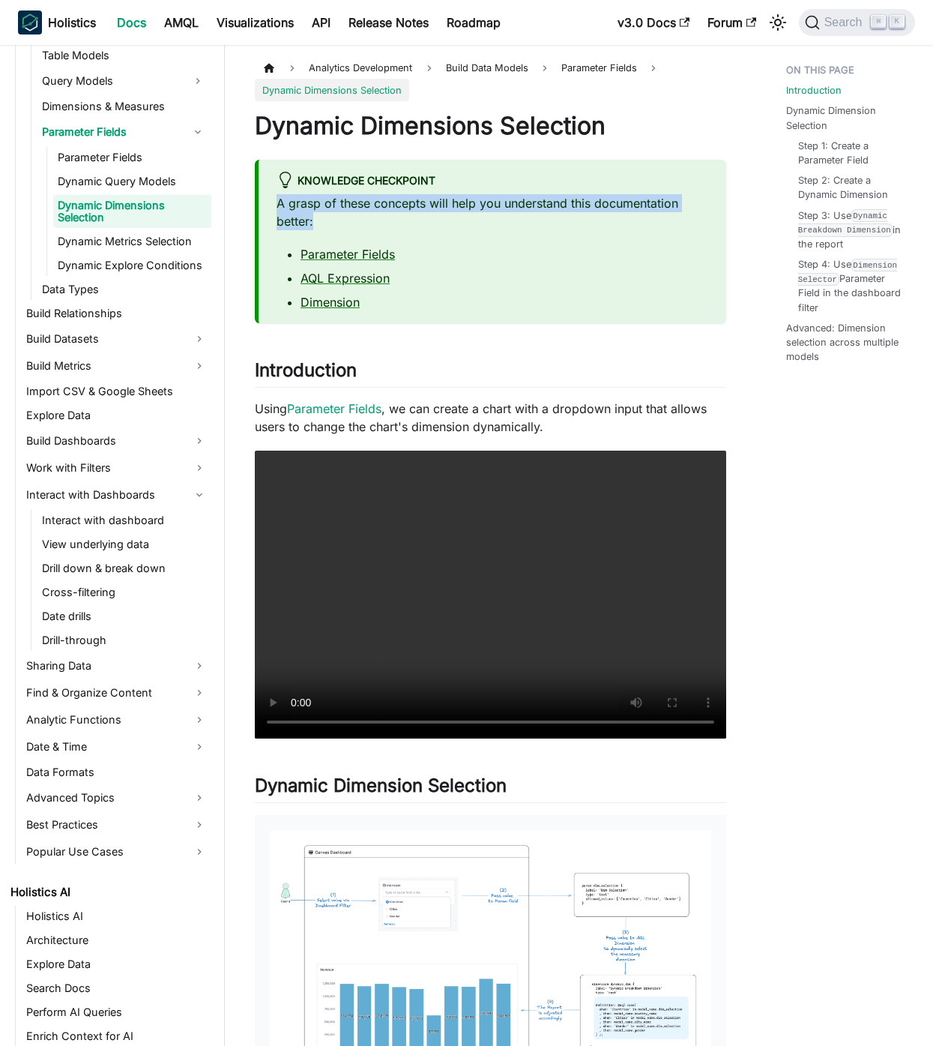
click at [590, 214] on p "A grasp of these concepts will help you understand this documentation better:" at bounding box center [493, 212] width 432 height 36
click at [654, 290] on ul "Parameter Fields AQL Expression Dimension" at bounding box center [493, 278] width 432 height 66
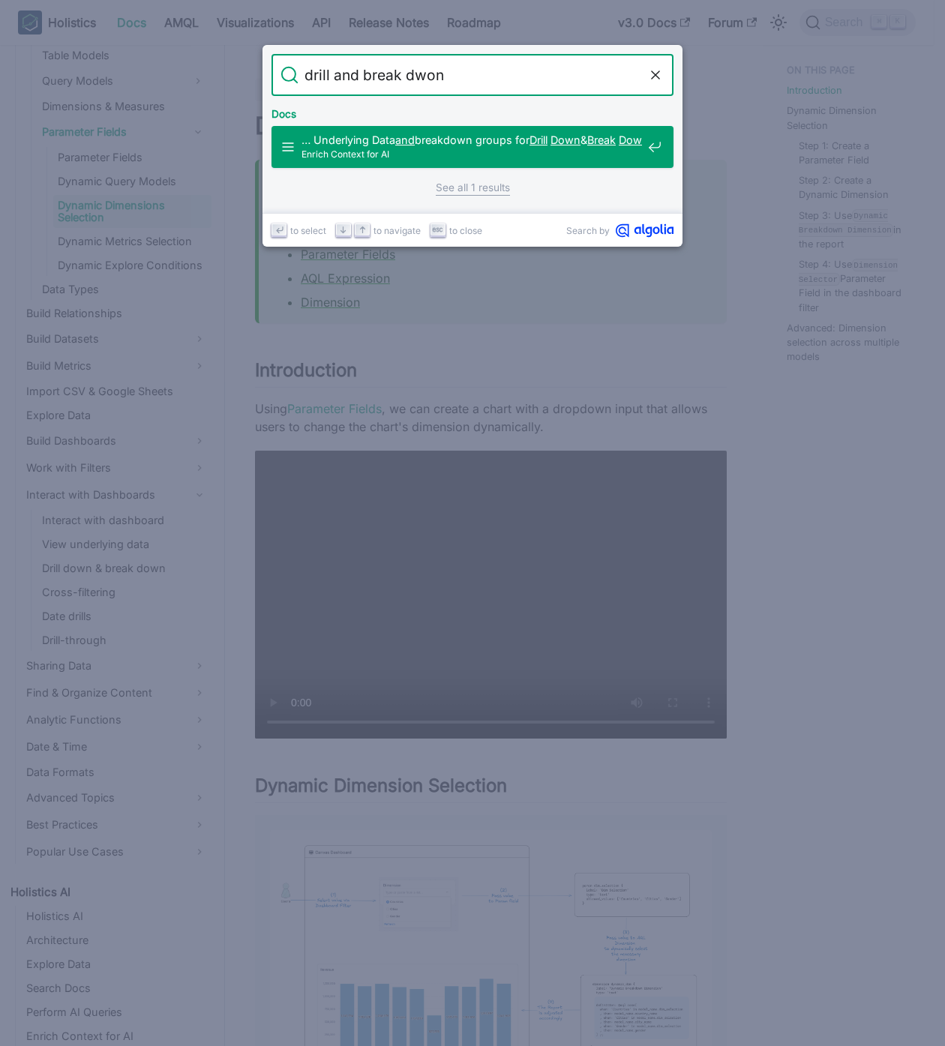
type input "drill and break dwon"
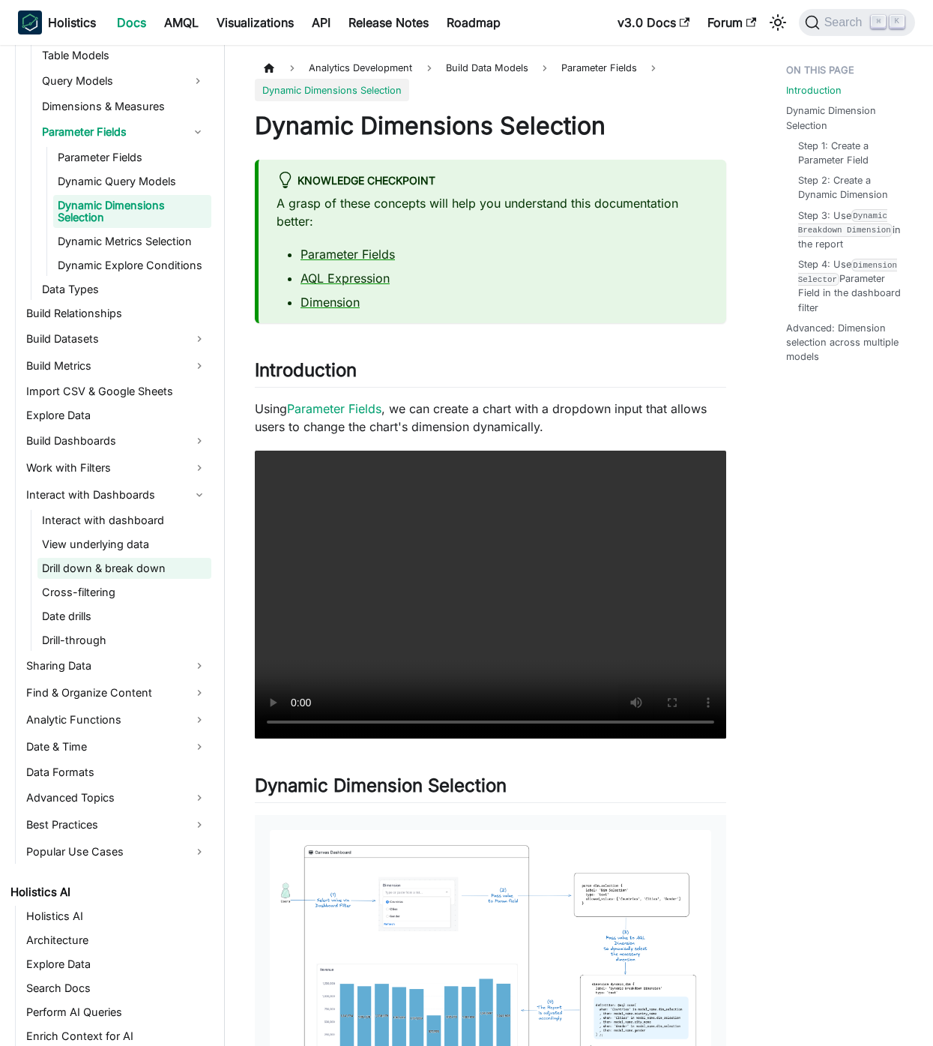
click at [159, 558] on link "Drill down & break down" at bounding box center [124, 568] width 174 height 21
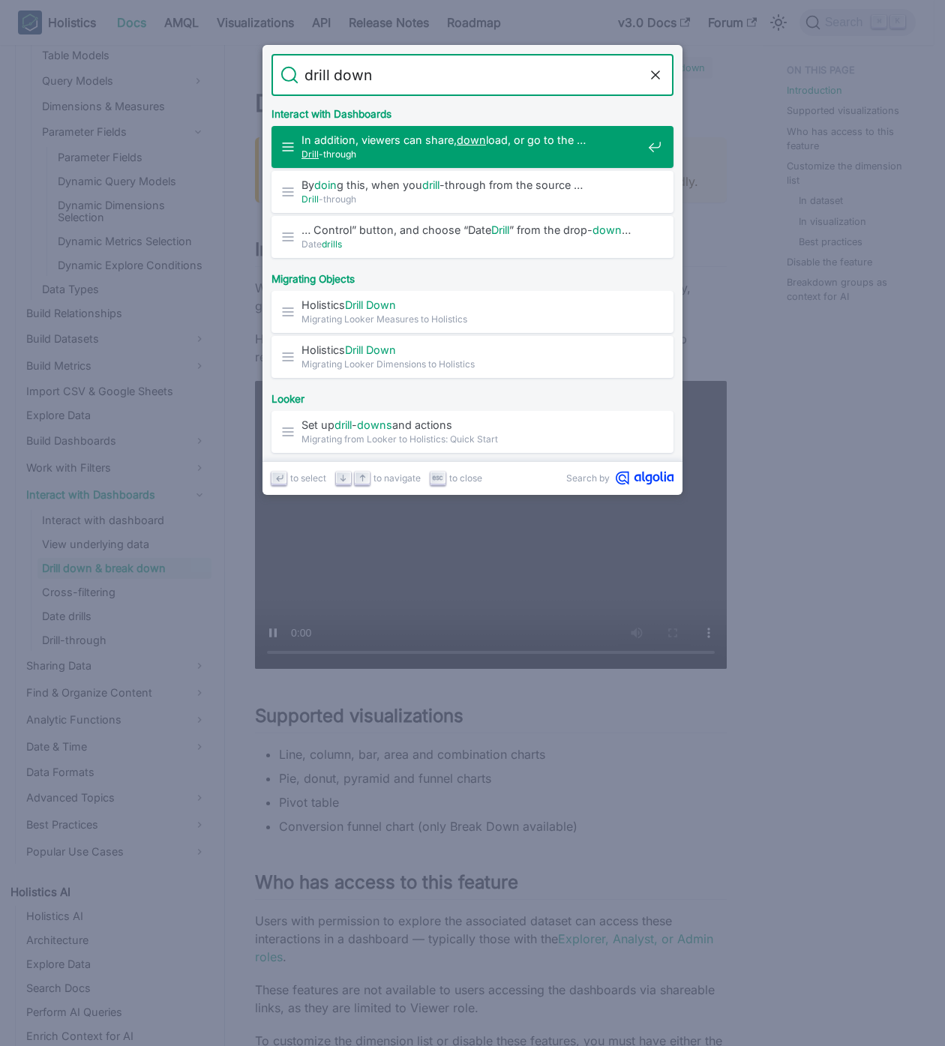
type input "drill down"
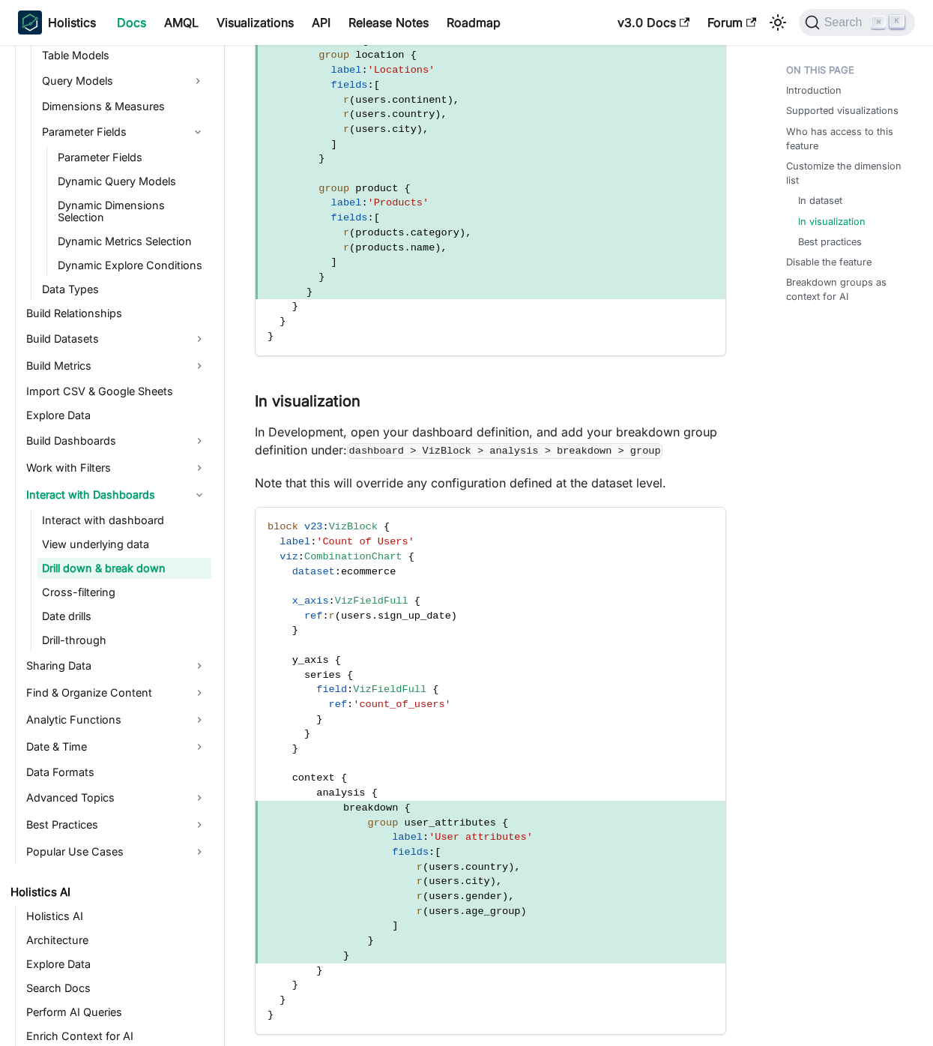
scroll to position [1506, 0]
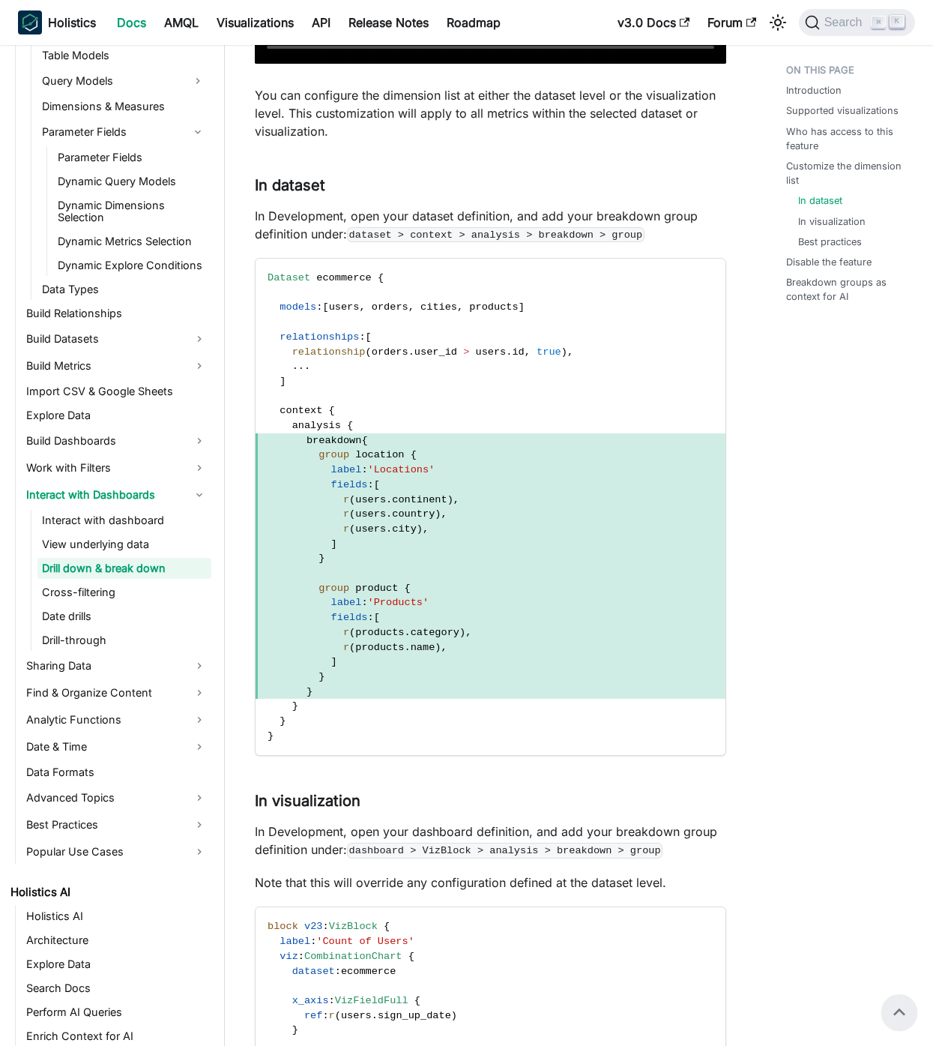
click at [663, 242] on p "In Development, open your dataset definition, and add your breakdown group defi…" at bounding box center [491, 225] width 472 height 36
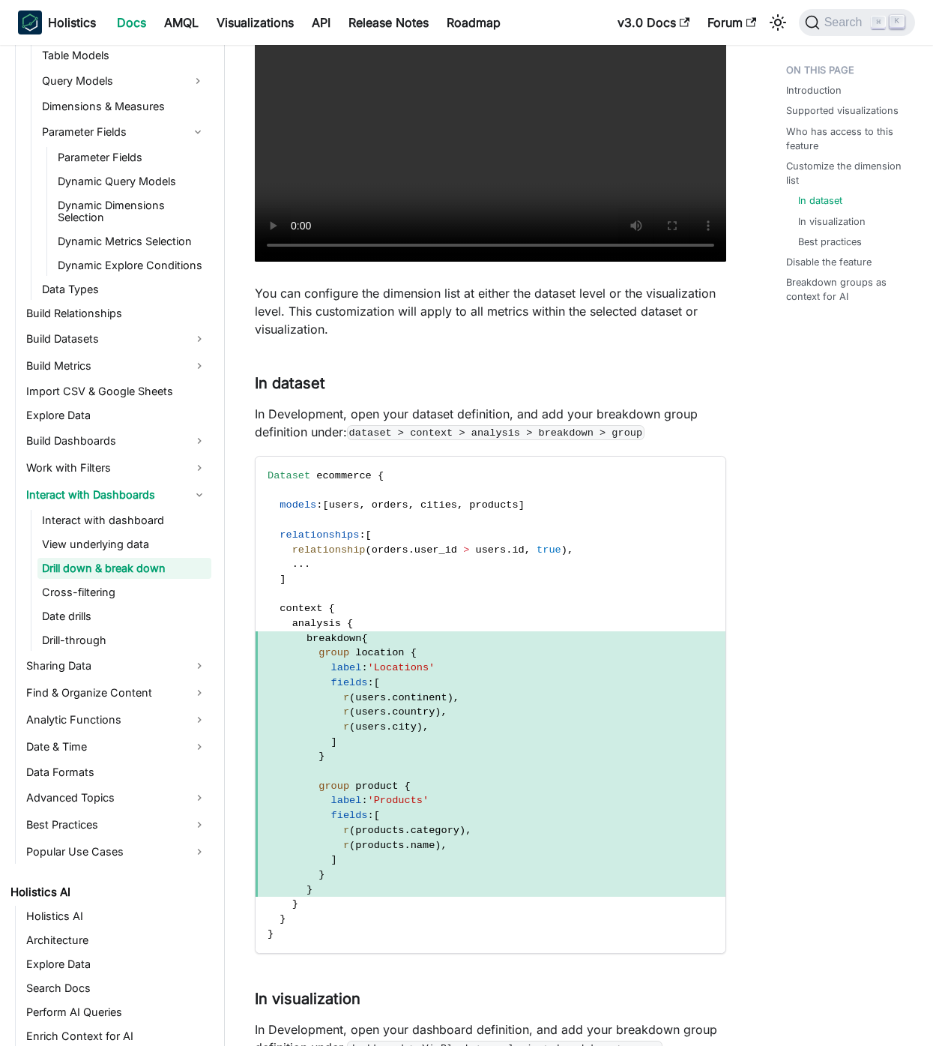
scroll to position [1318, 0]
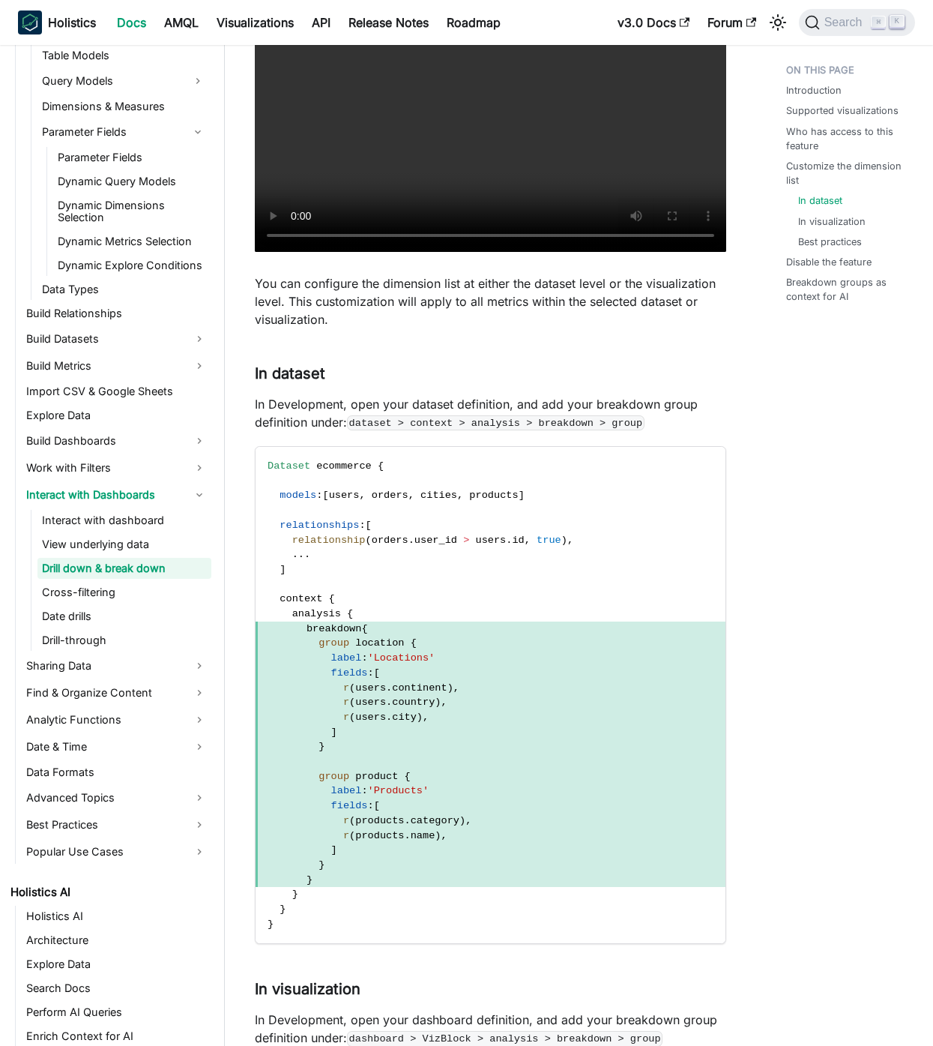
click at [637, 398] on p "In Development, open your dataset definition, and add your breakdown group defi…" at bounding box center [491, 413] width 472 height 36
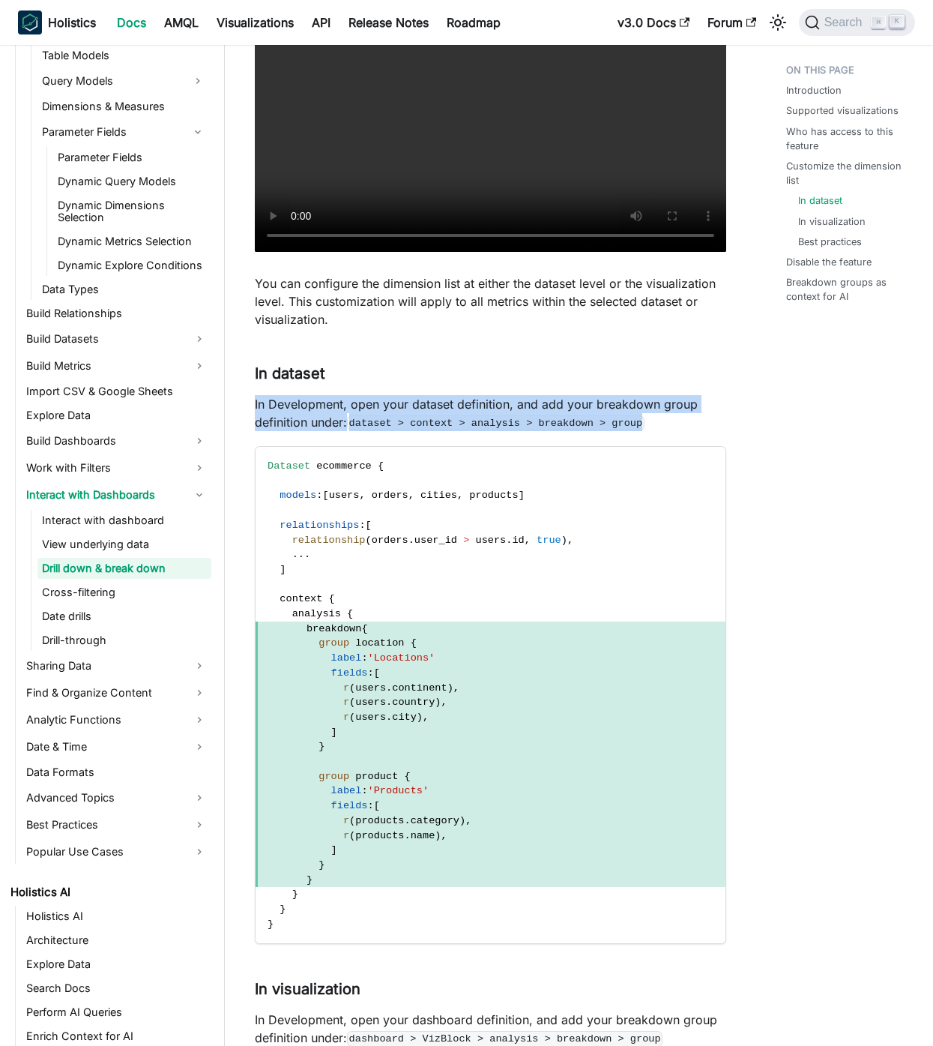
click at [637, 398] on p "In Development, open your dataset definition, and add your breakdown group defi…" at bounding box center [491, 413] width 472 height 36
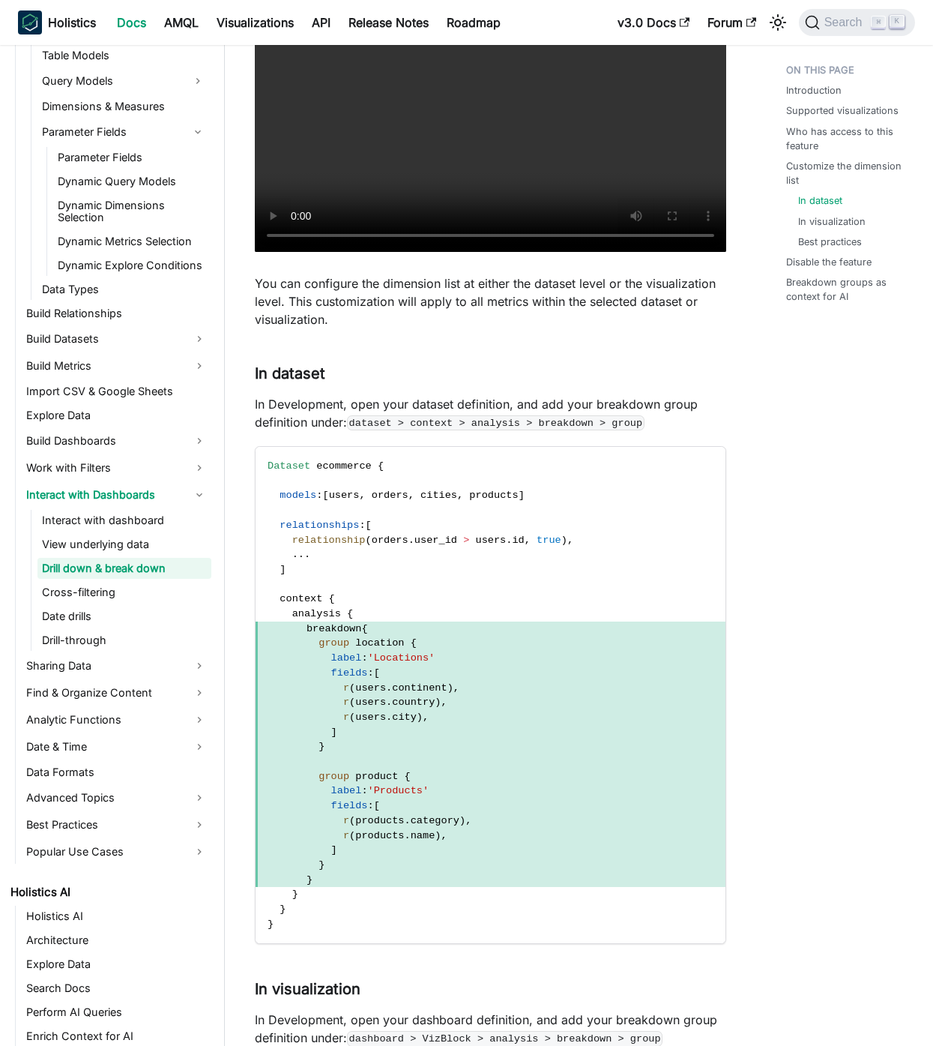
click at [673, 415] on p "In Development, open your dataset definition, and add your breakdown group defi…" at bounding box center [491, 413] width 472 height 36
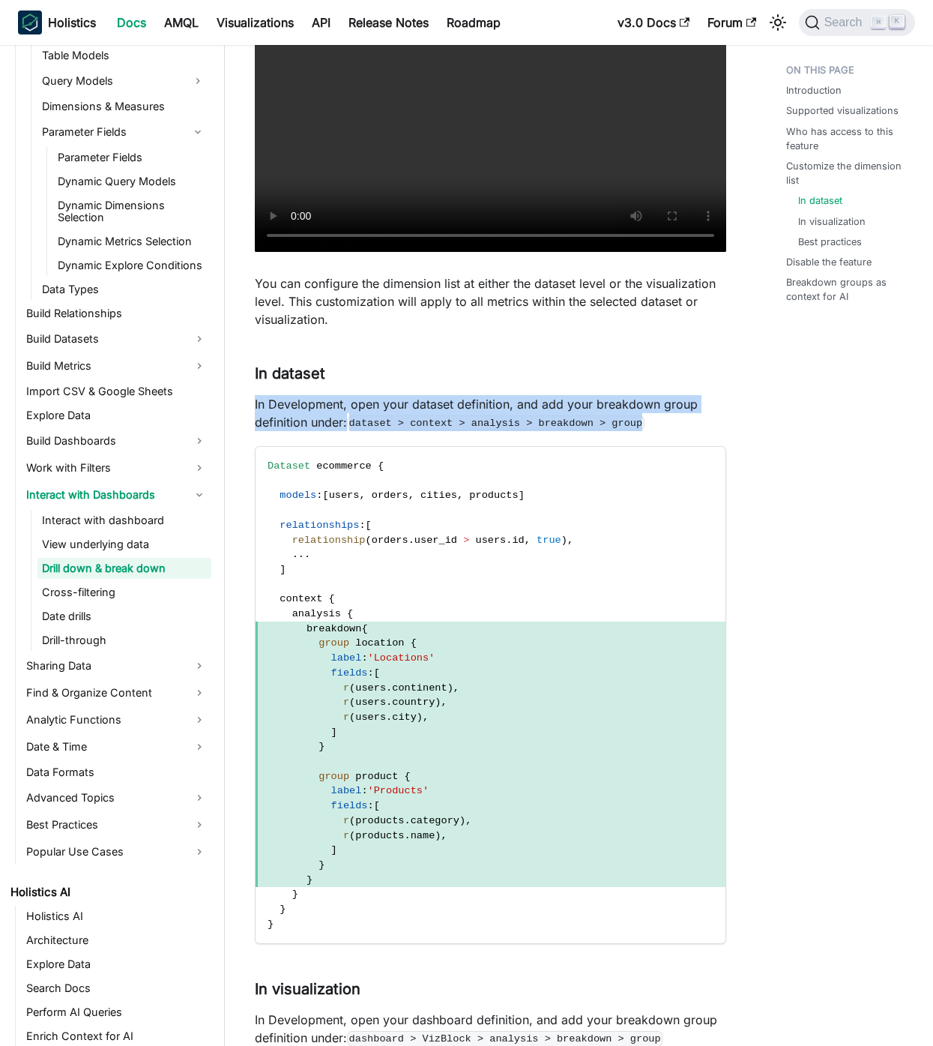
click at [673, 415] on p "In Development, open your dataset definition, and add your breakdown group defi…" at bounding box center [491, 413] width 472 height 36
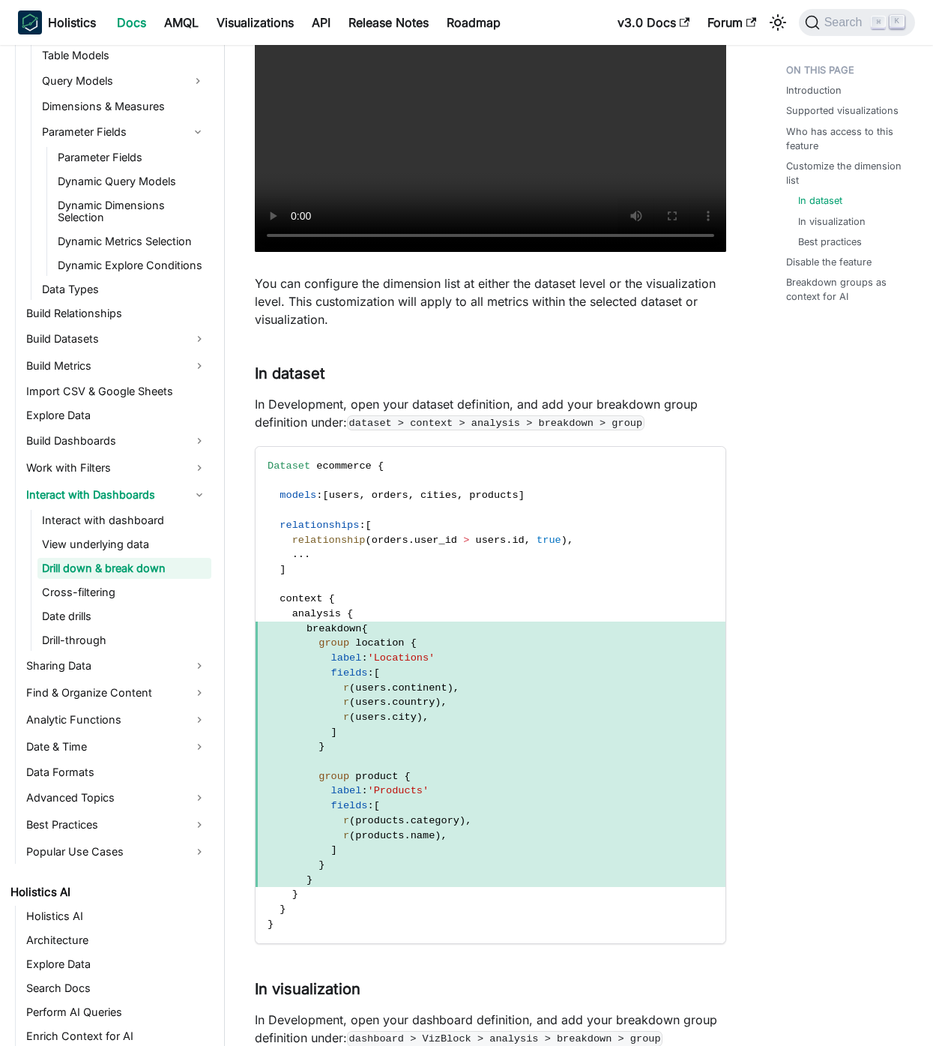
click at [722, 400] on p "In Development, open your dataset definition, and add your breakdown group defi…" at bounding box center [491, 413] width 472 height 36
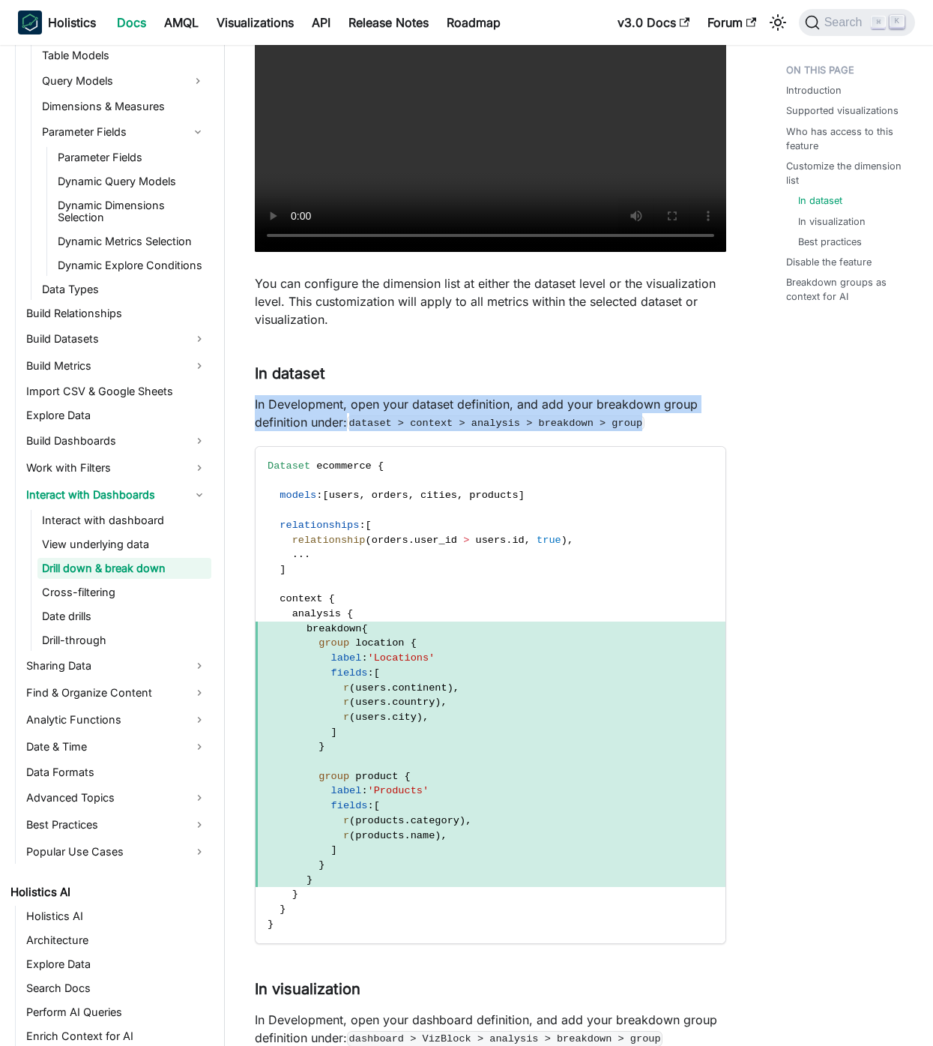
click at [722, 400] on p "In Development, open your dataset definition, and add your breakdown group defi…" at bounding box center [491, 413] width 472 height 36
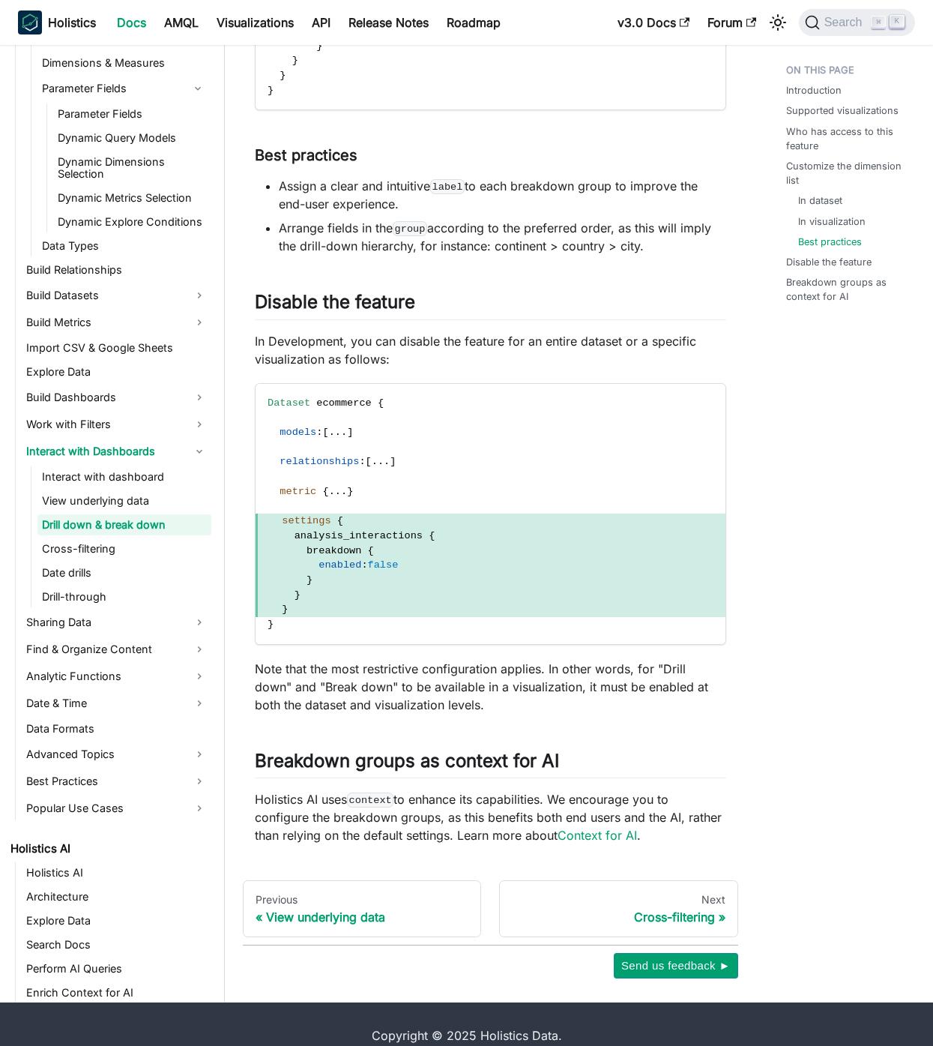
scroll to position [2853, 0]
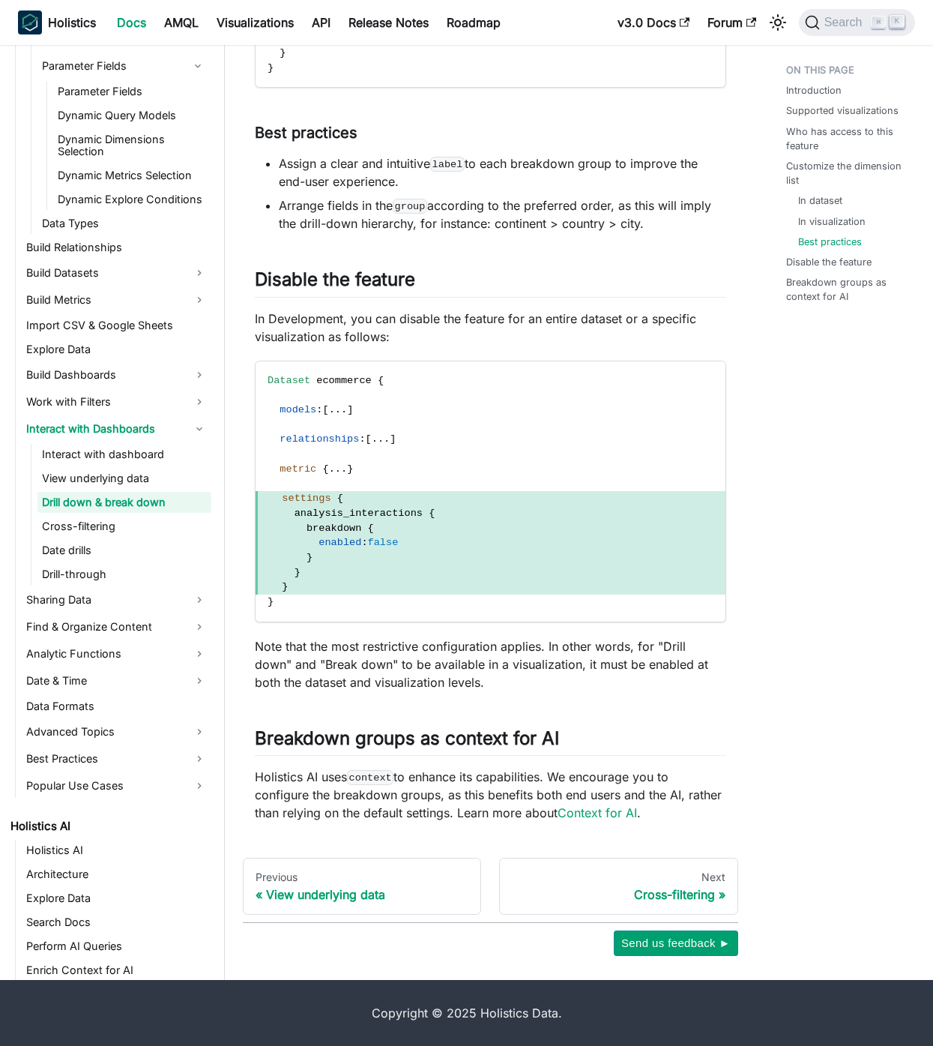
drag, startPoint x: 583, startPoint y: 281, endPoint x: 503, endPoint y: 159, distance: 145.8
drag, startPoint x: 583, startPoint y: 220, endPoint x: 535, endPoint y: 186, distance: 58.0
click at [523, 172] on li "Assign a clear and intuitive label to each breakdown group to improve the end-u…" at bounding box center [503, 172] width 448 height 36
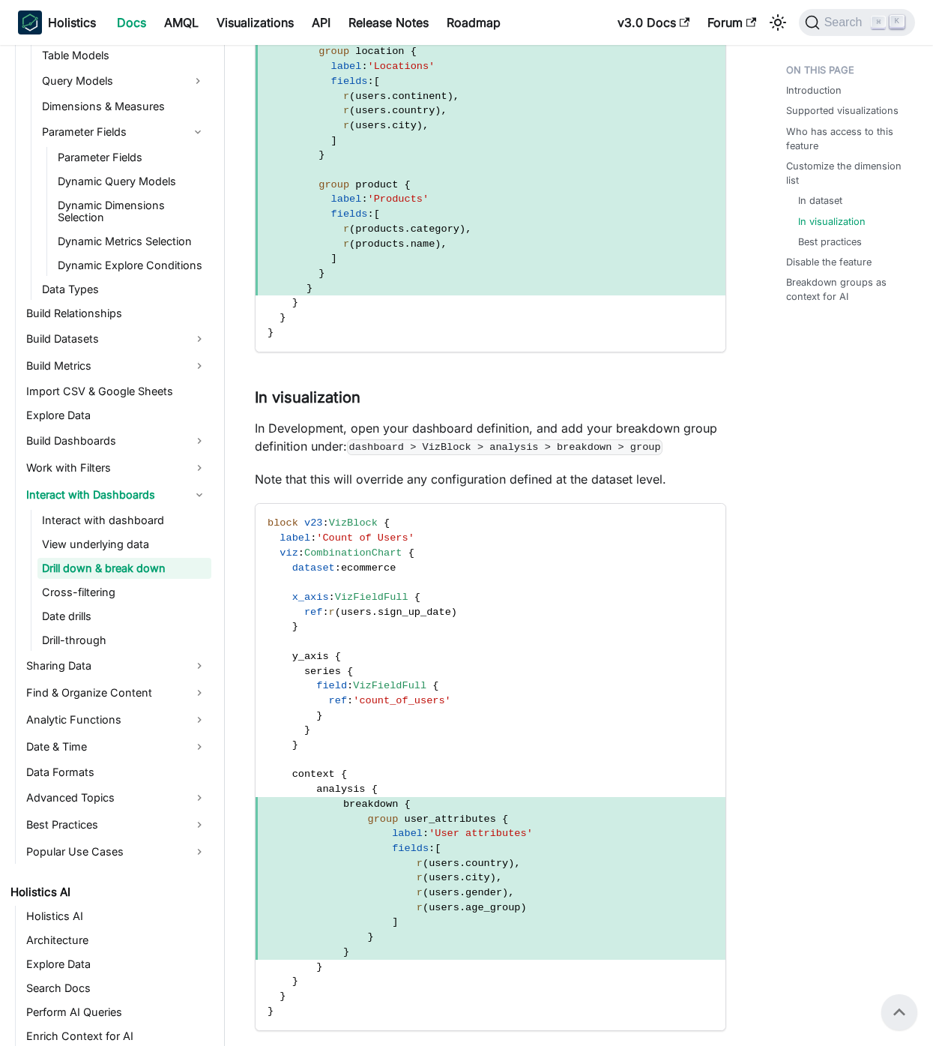
scroll to position [1823, 0]
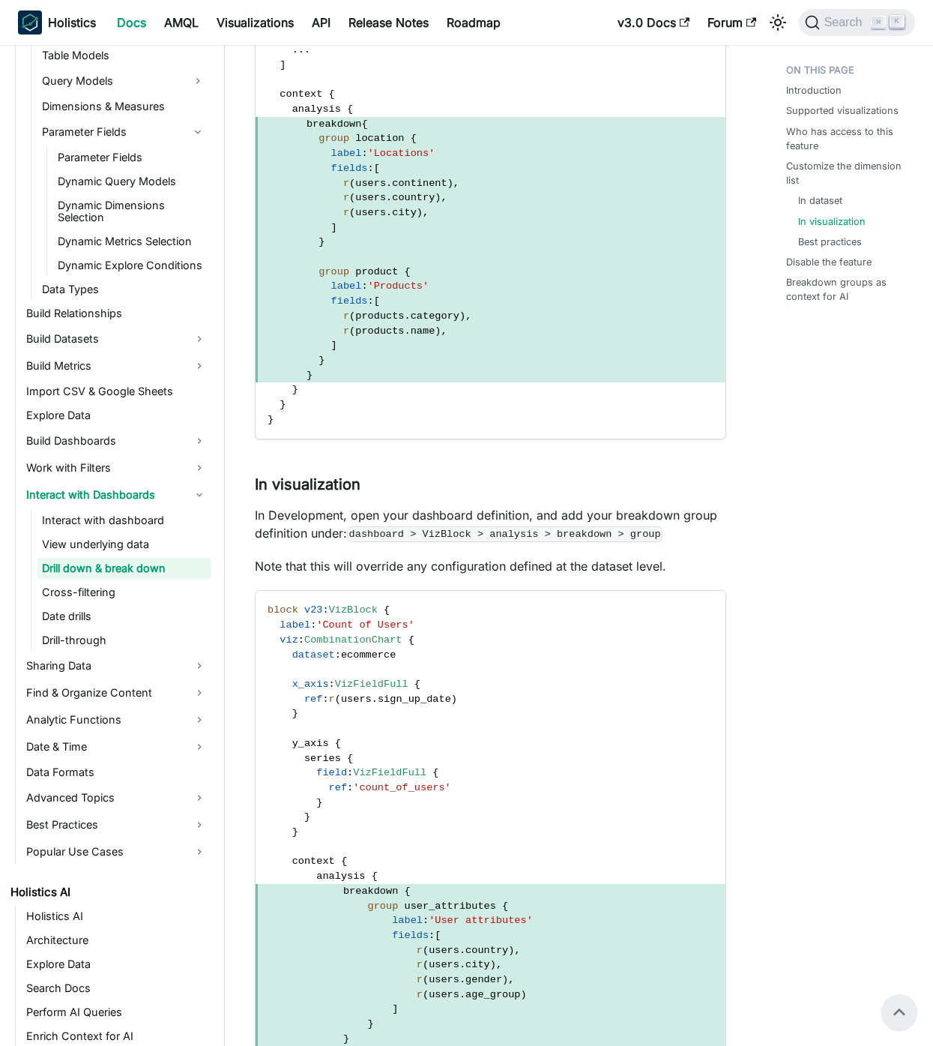
drag, startPoint x: 567, startPoint y: 634, endPoint x: 556, endPoint y: 571, distance: 63.8
click at [562, 596] on code "block v23 : VizBlock { label : 'Count of Users' viz : CombinationChart { datase…" at bounding box center [491, 854] width 470 height 526
click at [556, 571] on p "Note that this will override any configuration defined at the dataset level." at bounding box center [491, 566] width 472 height 18
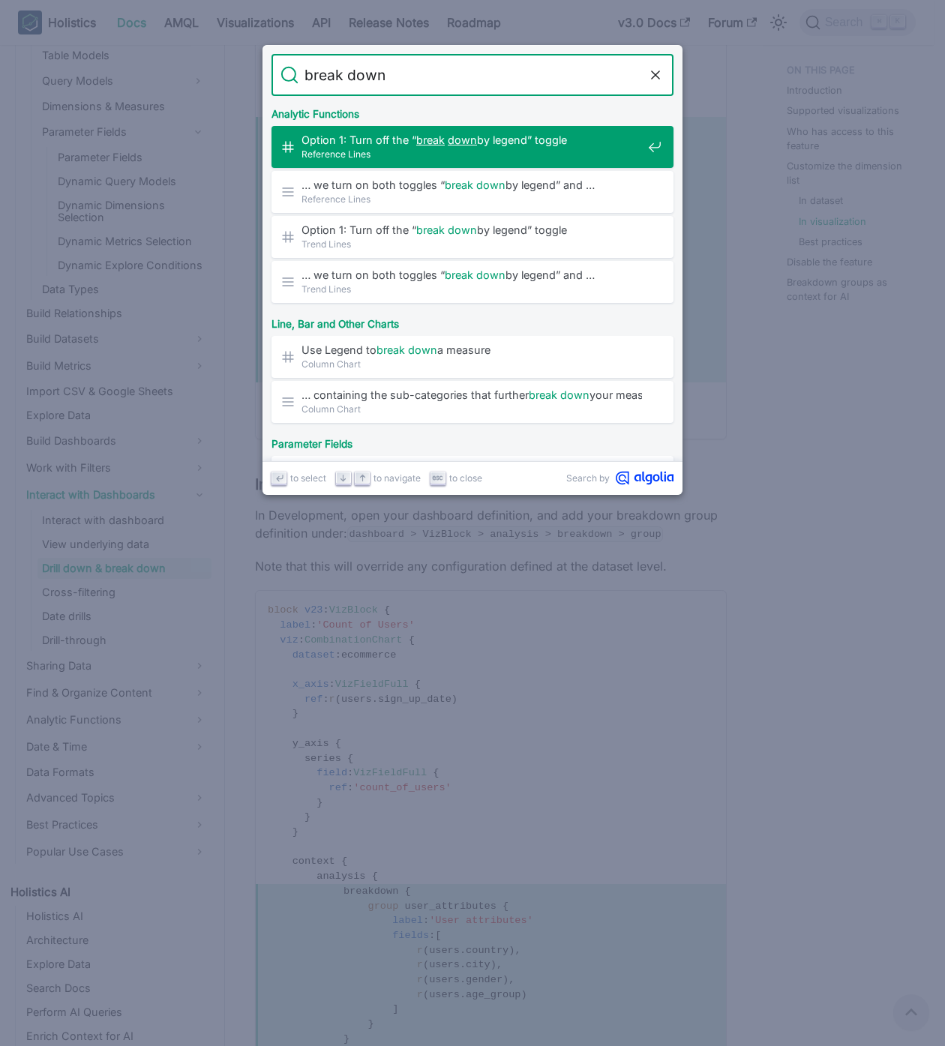
type input "break down"
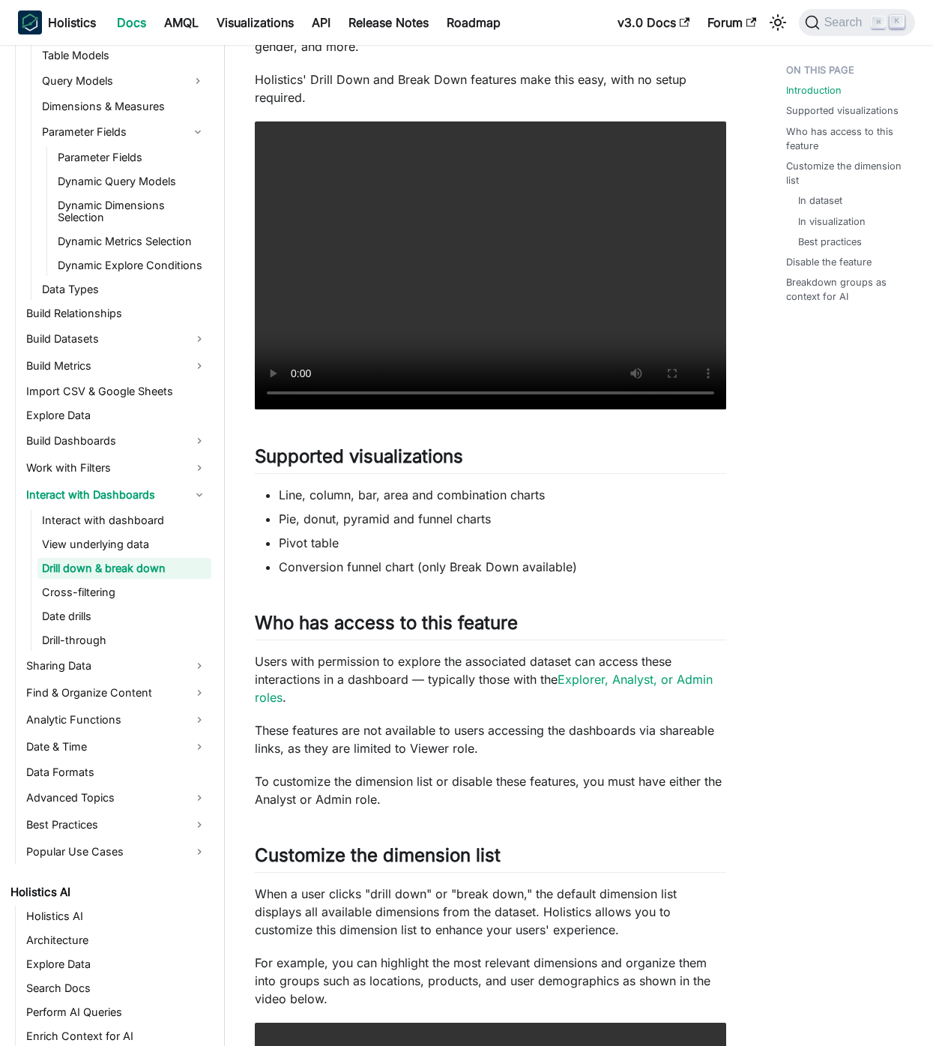
scroll to position [381, 0]
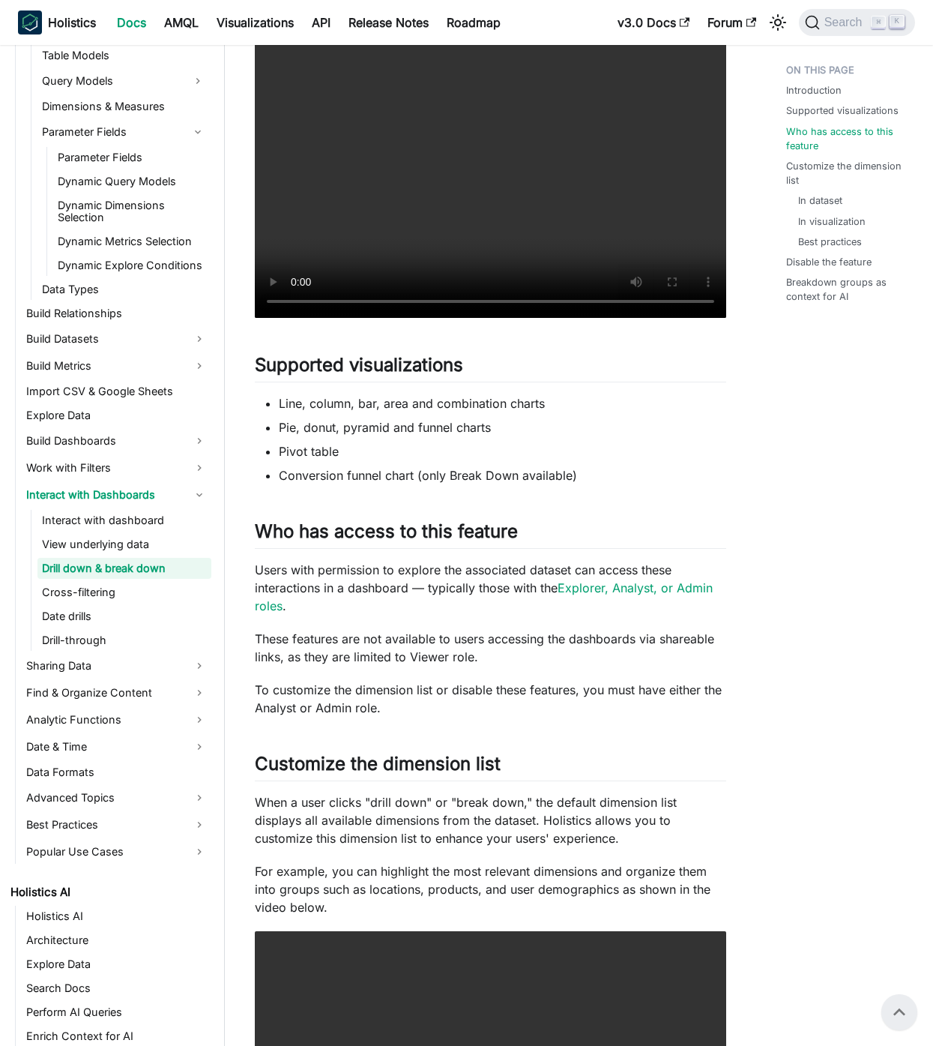
scroll to position [0, 0]
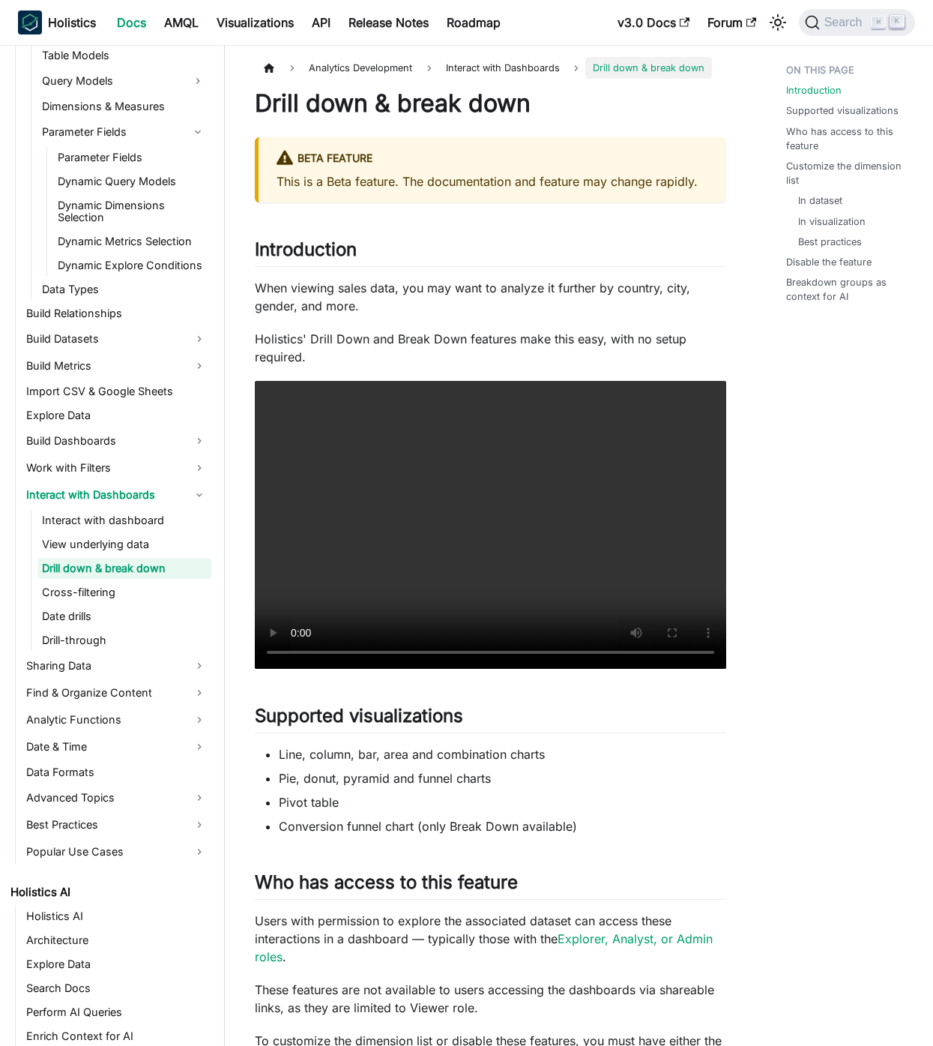
click at [645, 339] on p "Holistics' Drill Down and Break Down features make this easy, with no setup req…" at bounding box center [491, 348] width 472 height 36
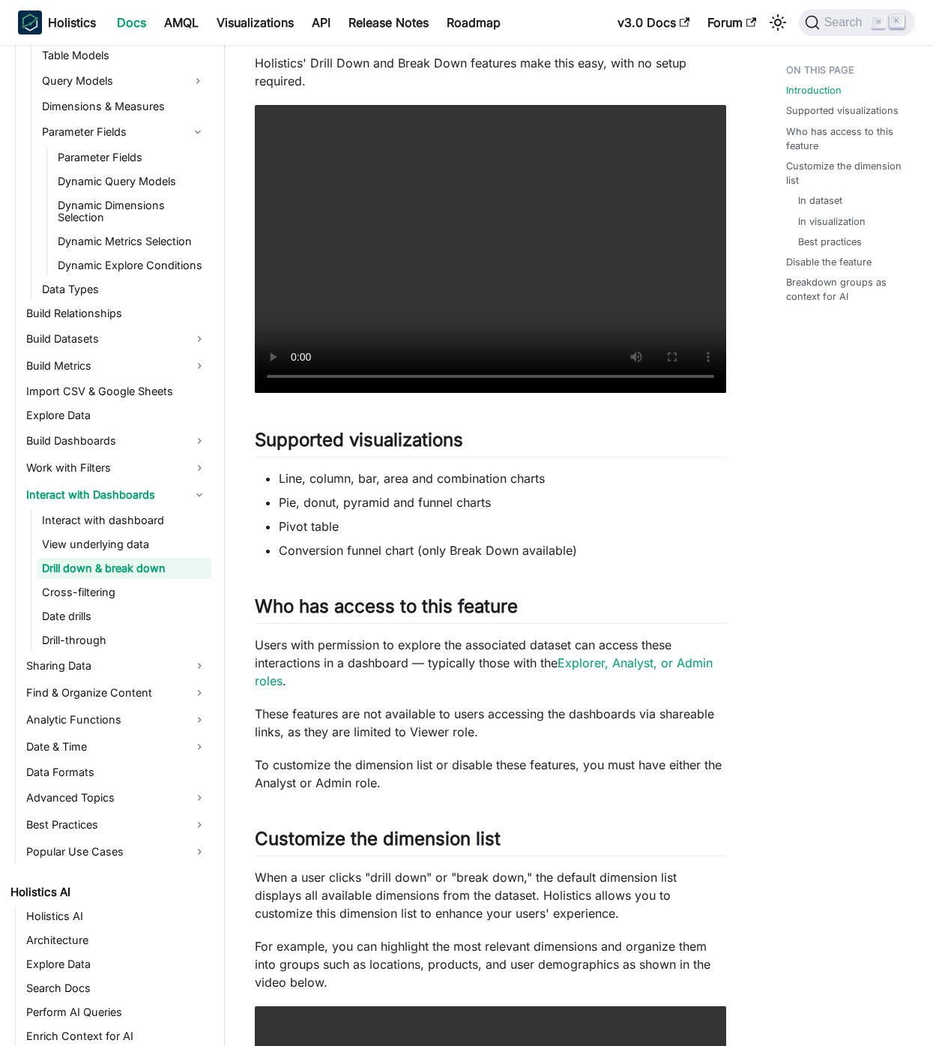
scroll to position [279, 0]
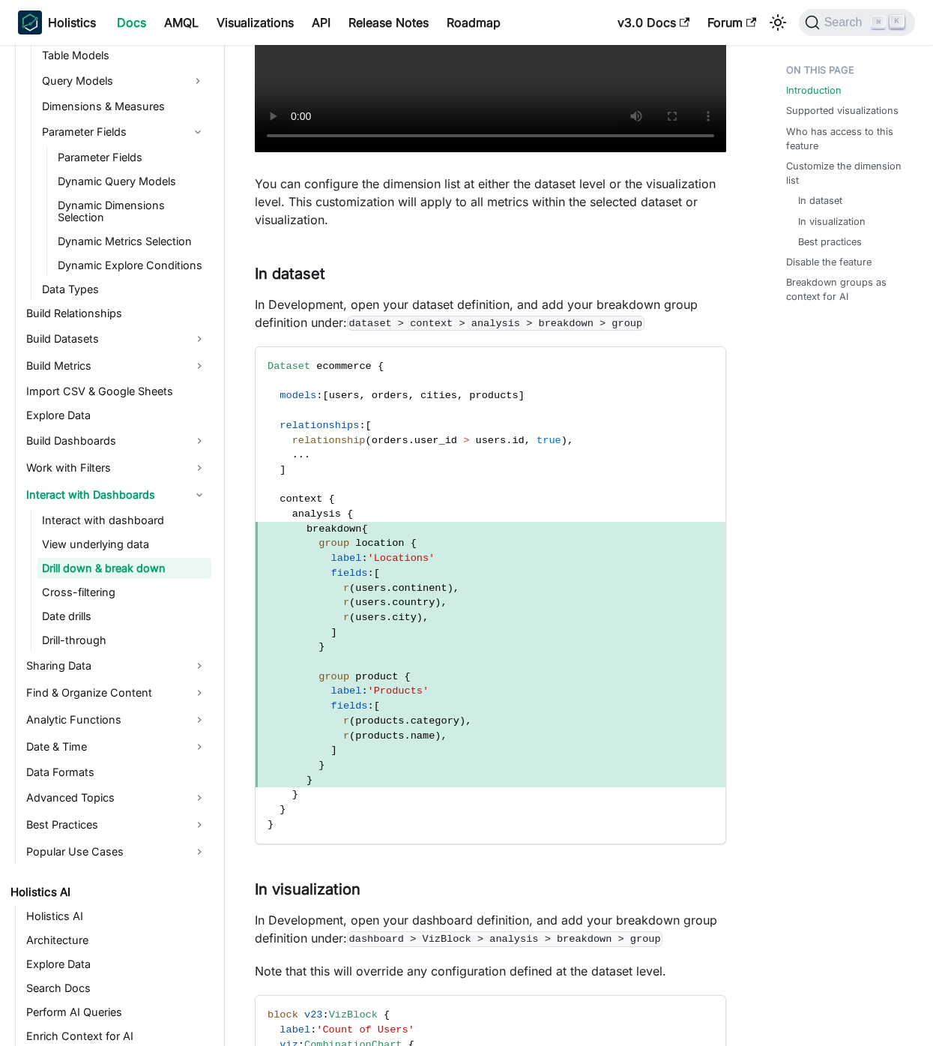
scroll to position [0, 0]
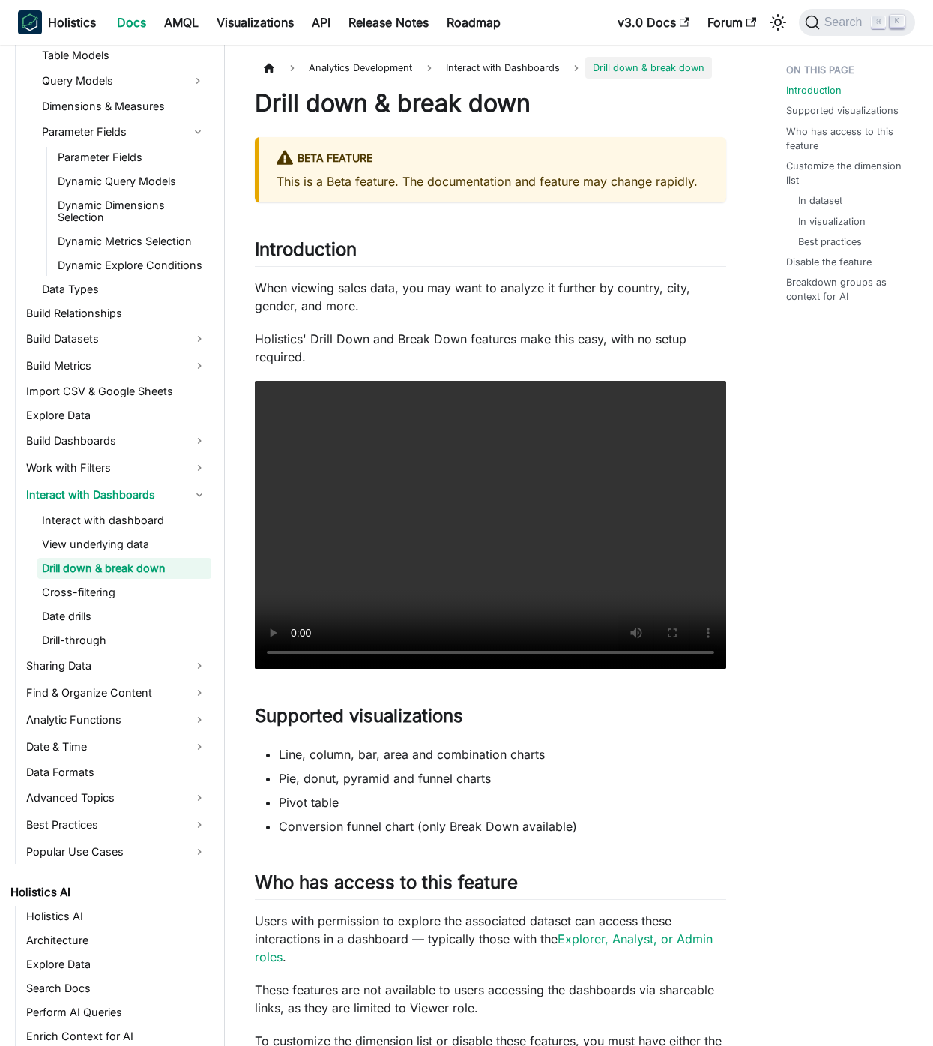
click at [826, 120] on ul "Introduction Supported visualizations Who has access to this feature Customize …" at bounding box center [844, 186] width 141 height 259
click at [845, 108] on link "Supported visualizations" at bounding box center [845, 110] width 112 height 14
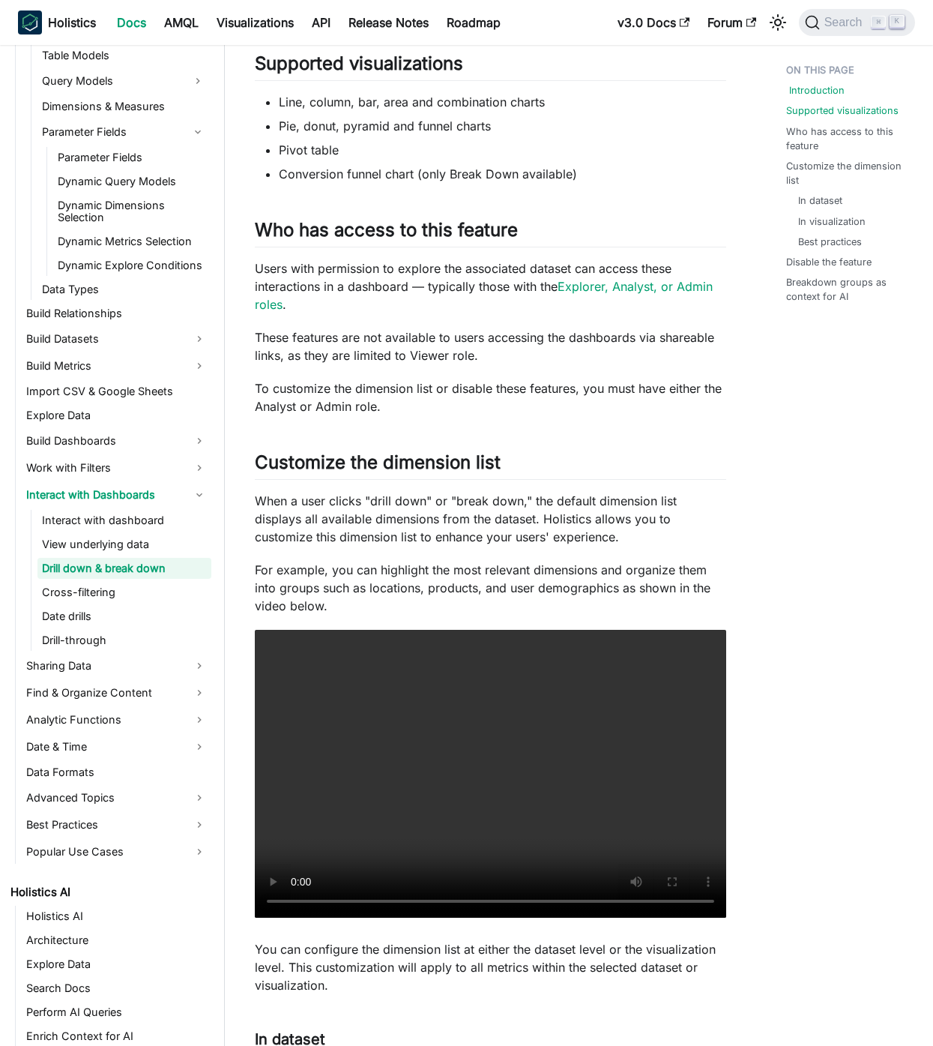
click at [820, 88] on link "Introduction" at bounding box center [816, 90] width 55 height 14
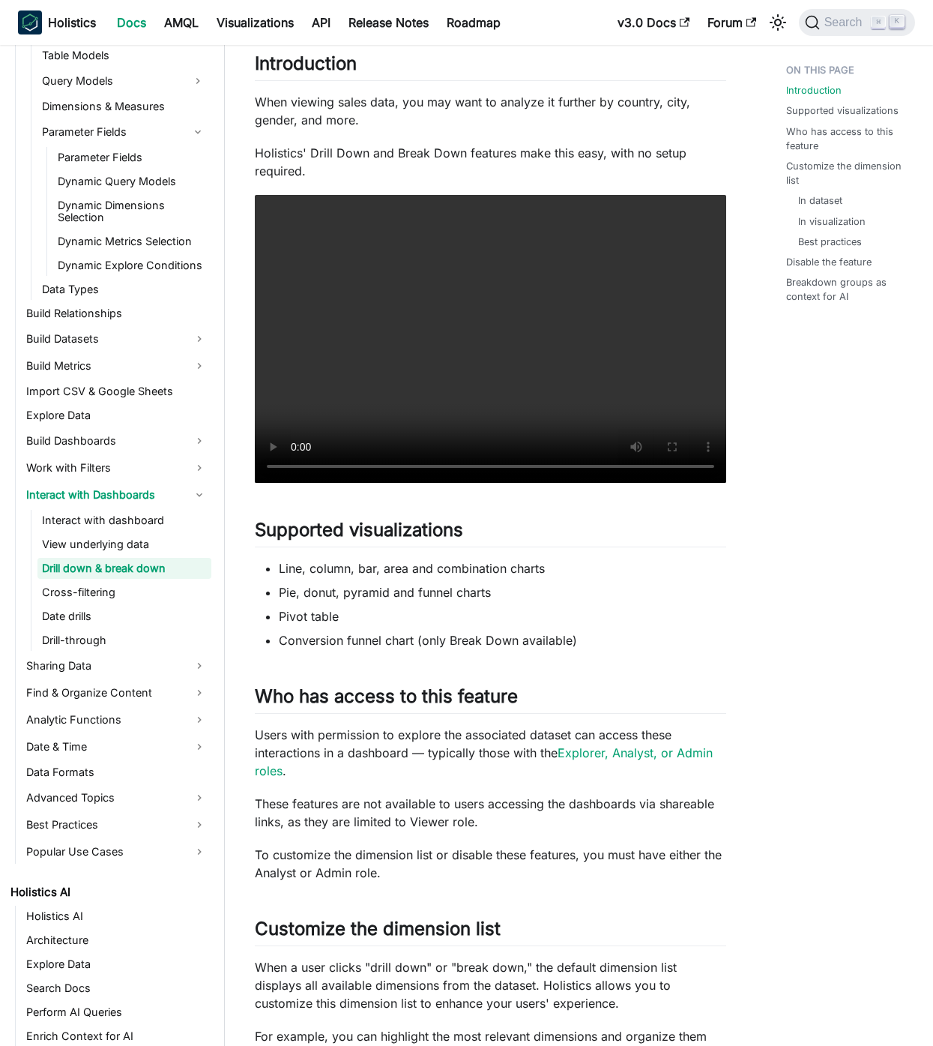
click at [660, 157] on p "Holistics' Drill Down and Break Down features make this easy, with no setup req…" at bounding box center [491, 162] width 472 height 36
click at [660, 156] on p "Holistics' Drill Down and Break Down features make this easy, with no setup req…" at bounding box center [491, 162] width 472 height 36
drag, startPoint x: 821, startPoint y: 344, endPoint x: 803, endPoint y: 362, distance: 25.4
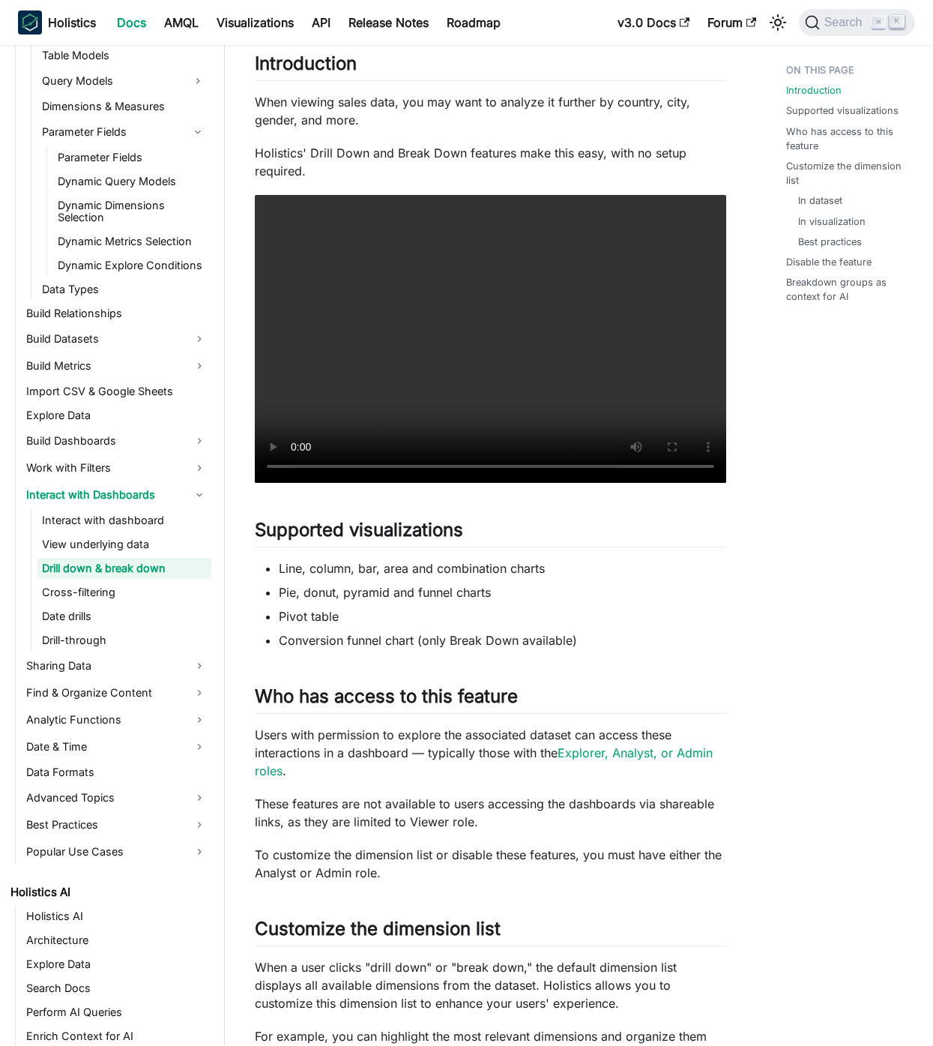
click at [800, 137] on link "Who has access to this feature" at bounding box center [850, 138] width 123 height 28
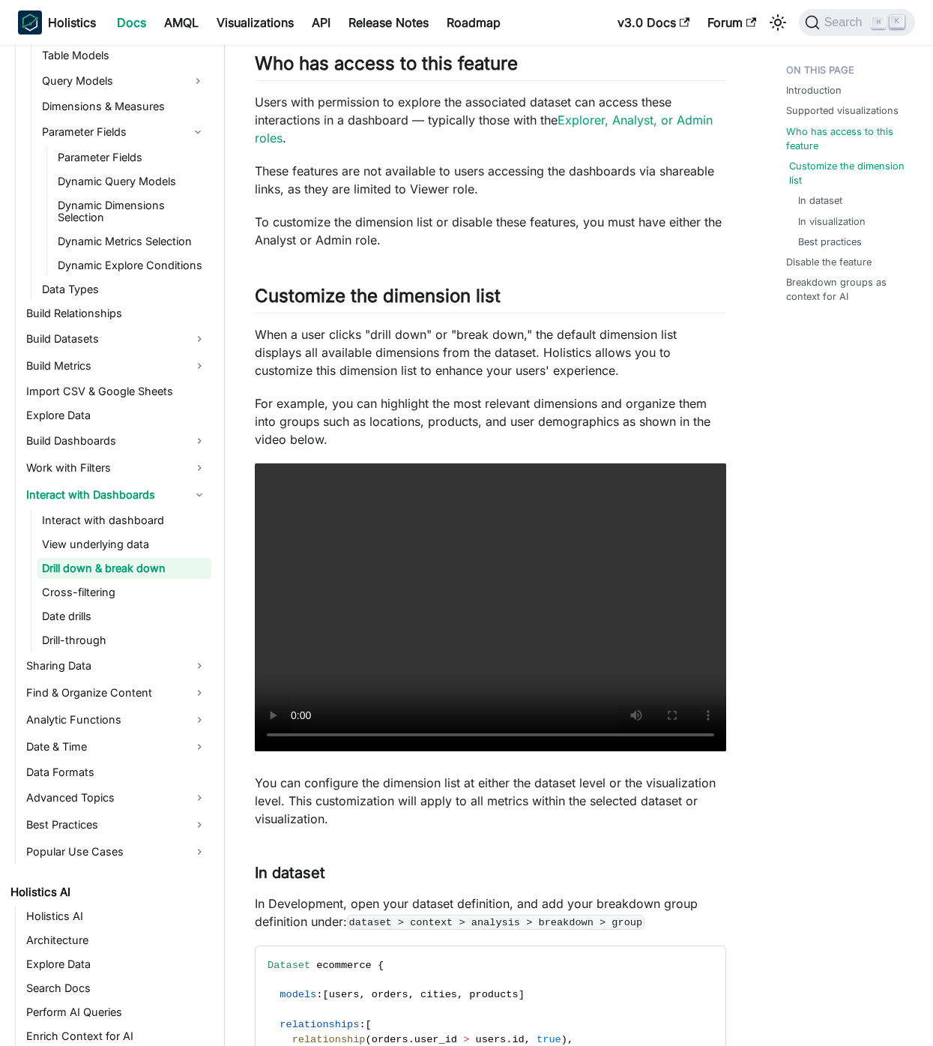
click at [816, 172] on link "Customize the dimension list" at bounding box center [850, 173] width 123 height 28
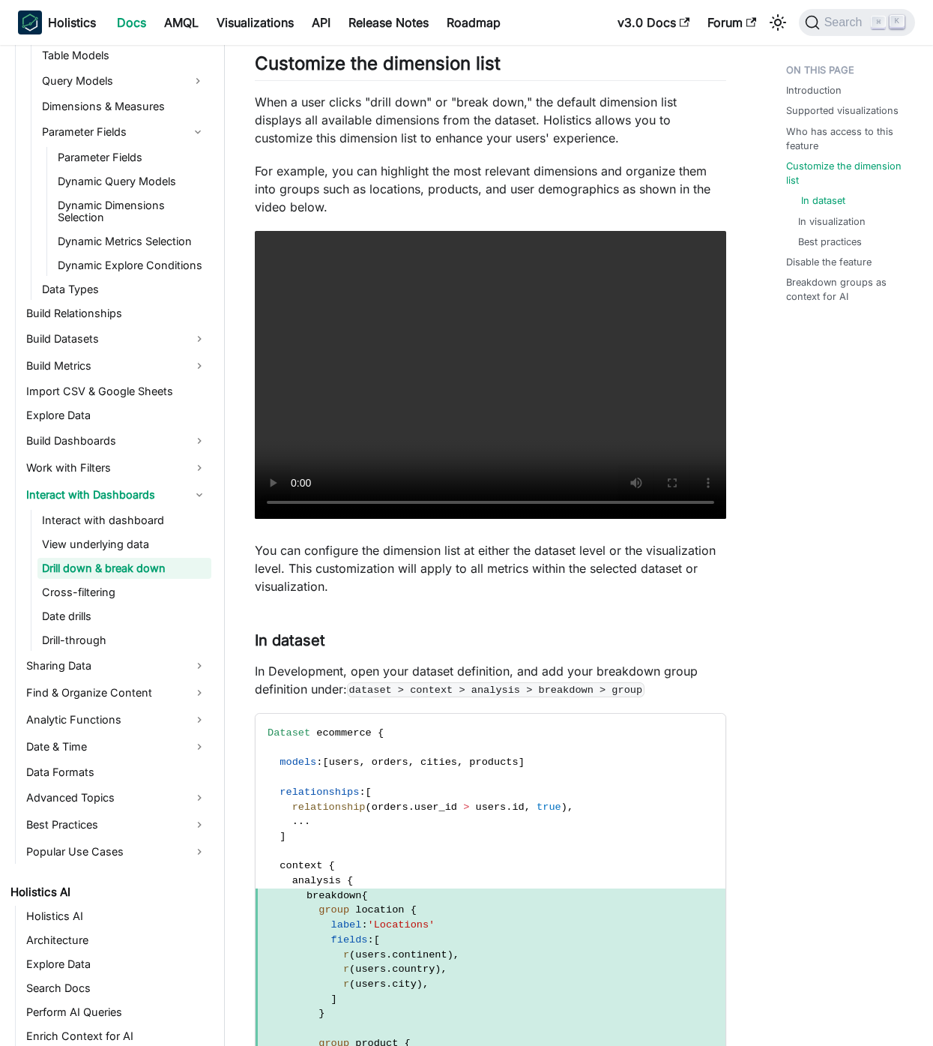
click at [822, 205] on link "In dataset" at bounding box center [823, 200] width 44 height 14
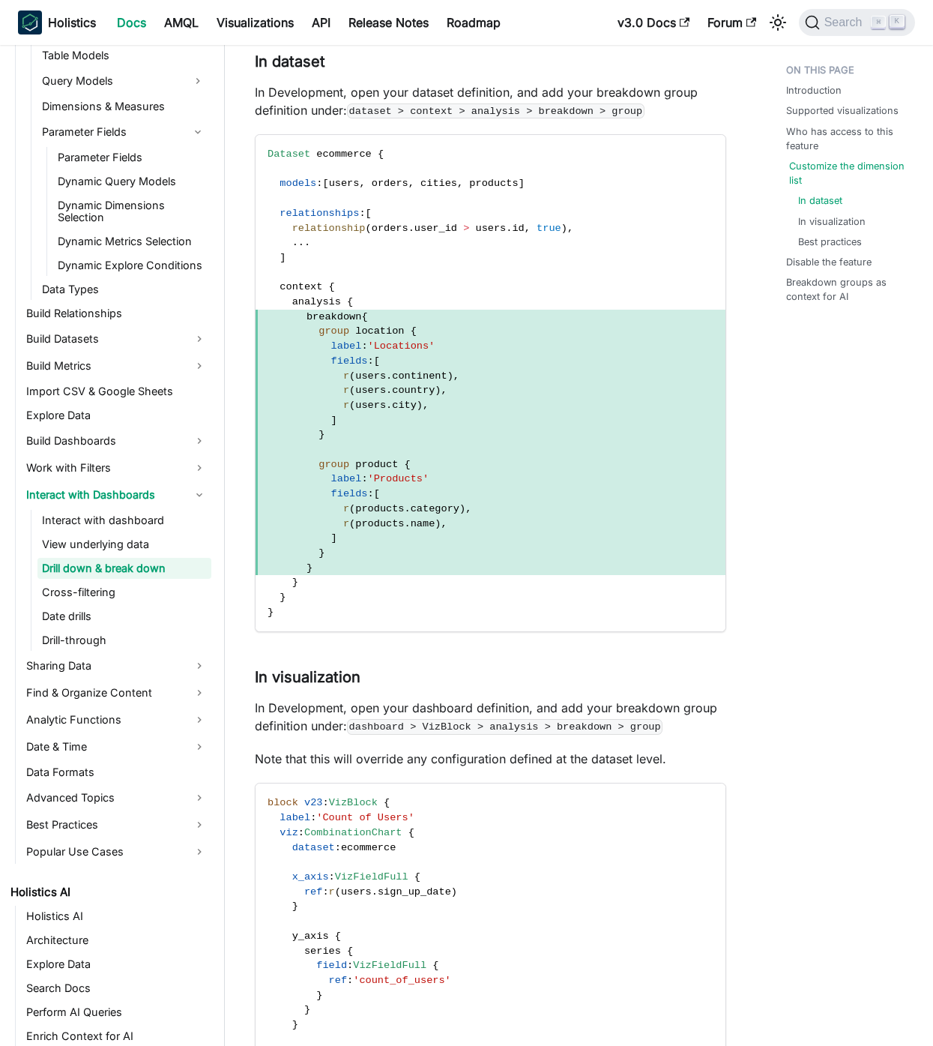
click at [826, 162] on link "Customize the dimension list" at bounding box center [850, 173] width 123 height 28
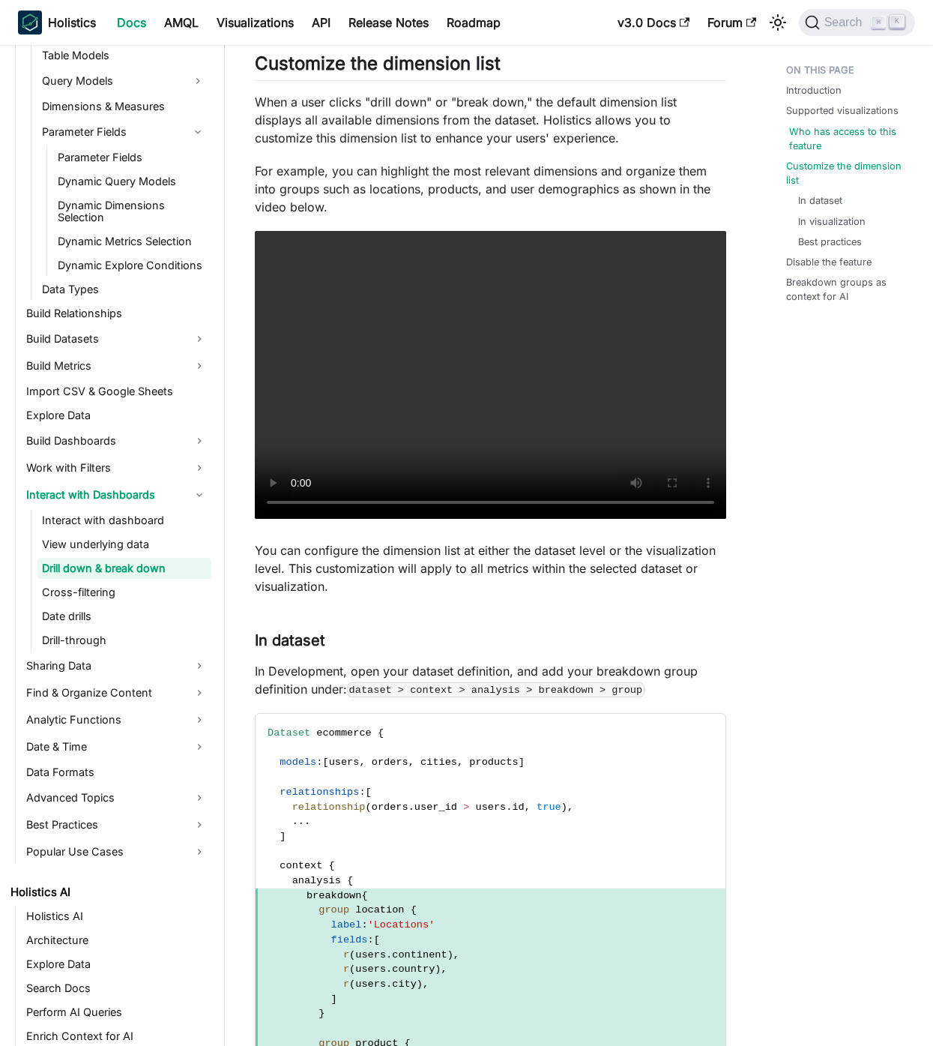
drag, startPoint x: 823, startPoint y: 154, endPoint x: 819, endPoint y: 139, distance: 15.7
click at [822, 154] on ul "Introduction Supported visualizations Who has access to this feature Customize …" at bounding box center [844, 186] width 141 height 259
click at [816, 128] on link "Who has access to this feature" at bounding box center [850, 138] width 123 height 28
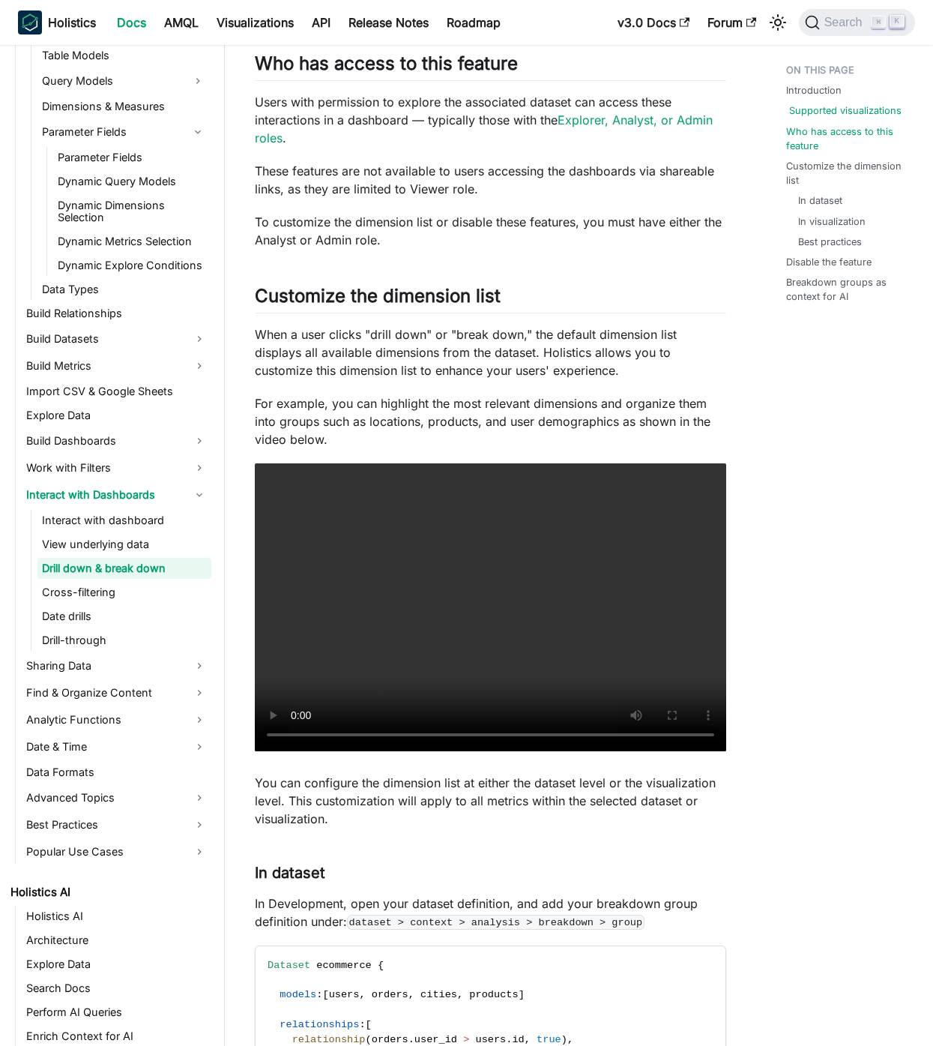
click at [826, 109] on link "Supported visualizations" at bounding box center [845, 110] width 112 height 14
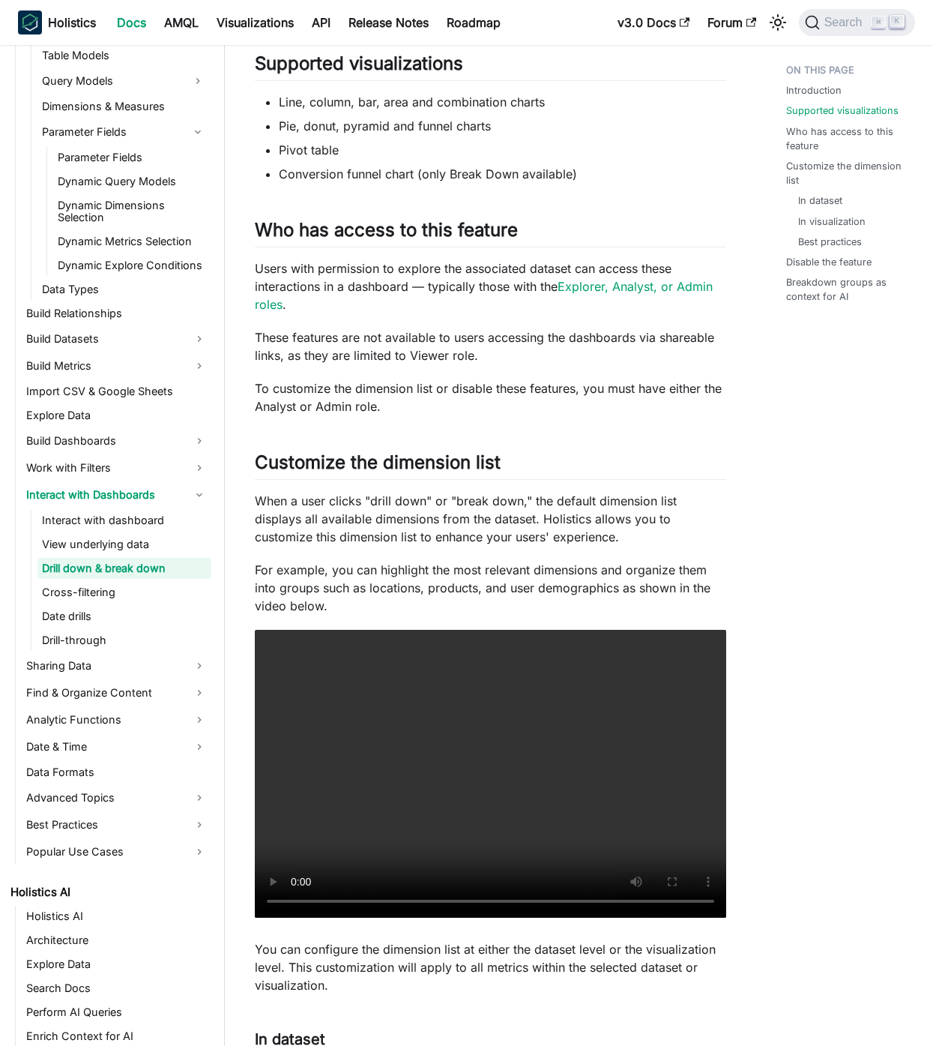
click at [818, 79] on ul "Introduction Supported visualizations Who has access to this feature Customize …" at bounding box center [844, 186] width 141 height 259
click at [819, 88] on link "Introduction" at bounding box center [816, 90] width 55 height 14
